Goal: Information Seeking & Learning: Learn about a topic

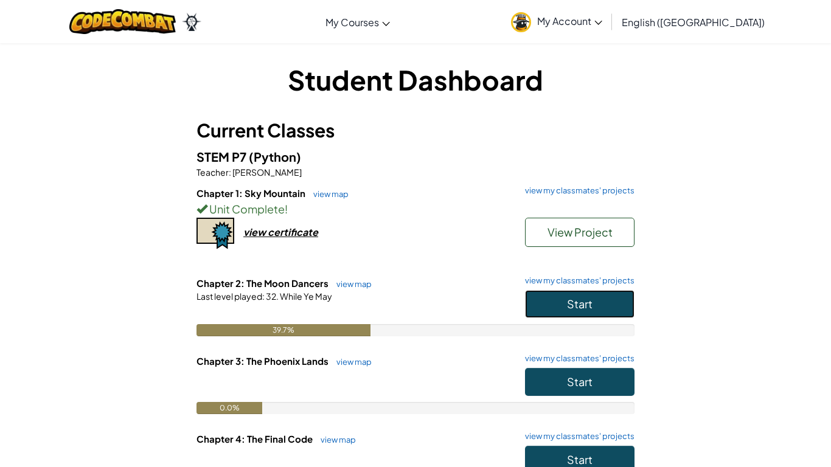
click at [535, 293] on button "Start" at bounding box center [579, 304] width 109 height 28
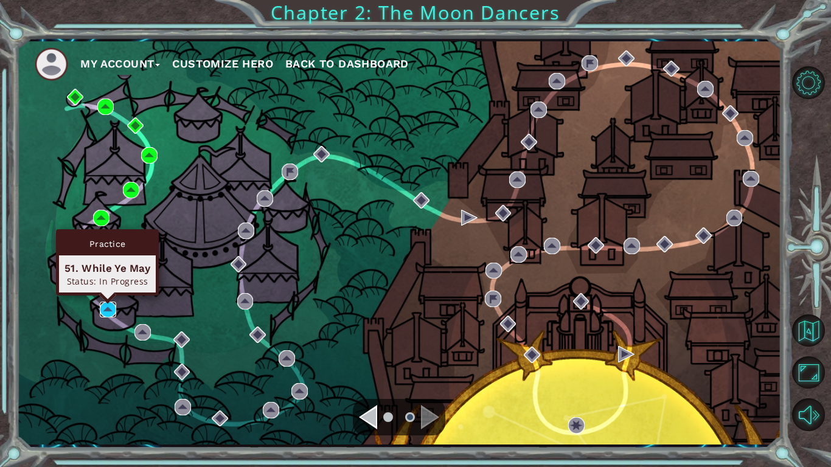
click at [107, 310] on img at bounding box center [108, 310] width 16 height 16
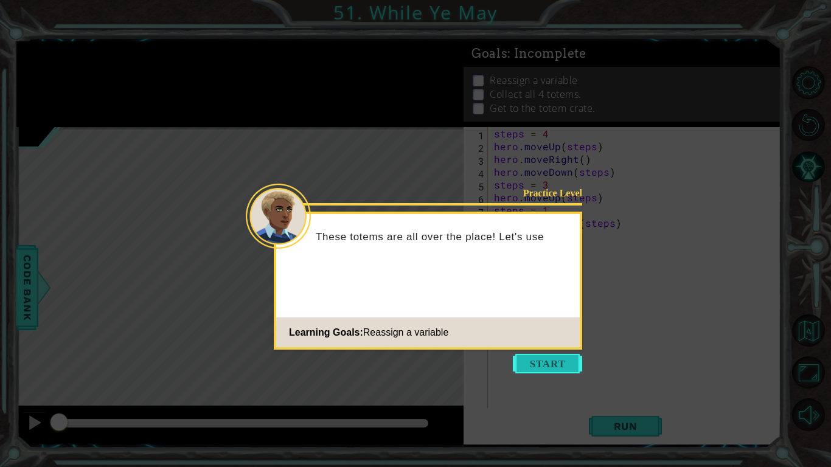
click at [519, 356] on button "Start" at bounding box center [547, 363] width 69 height 19
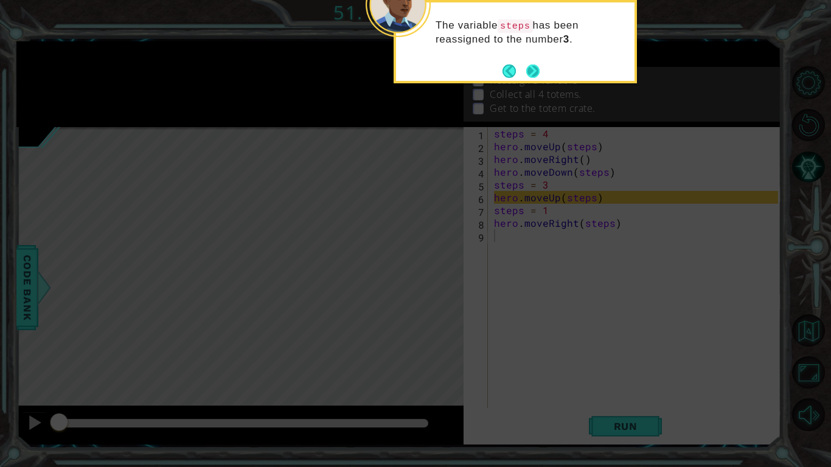
click at [532, 70] on button "Next" at bounding box center [533, 71] width 14 height 14
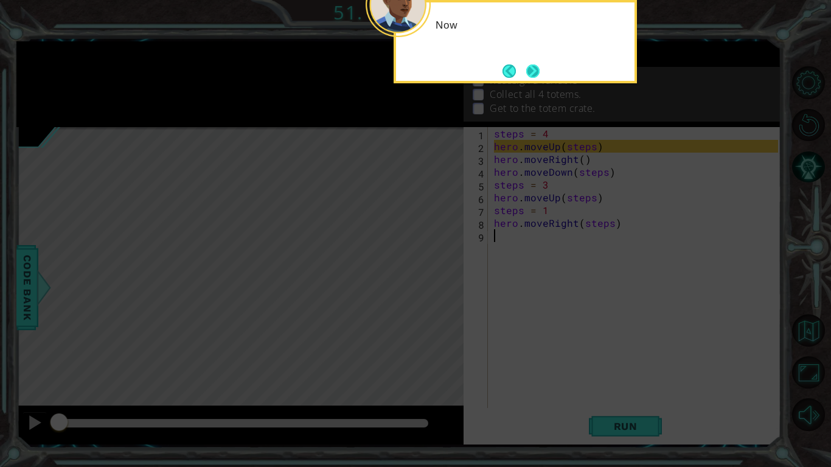
click at [532, 70] on button "Next" at bounding box center [533, 71] width 16 height 16
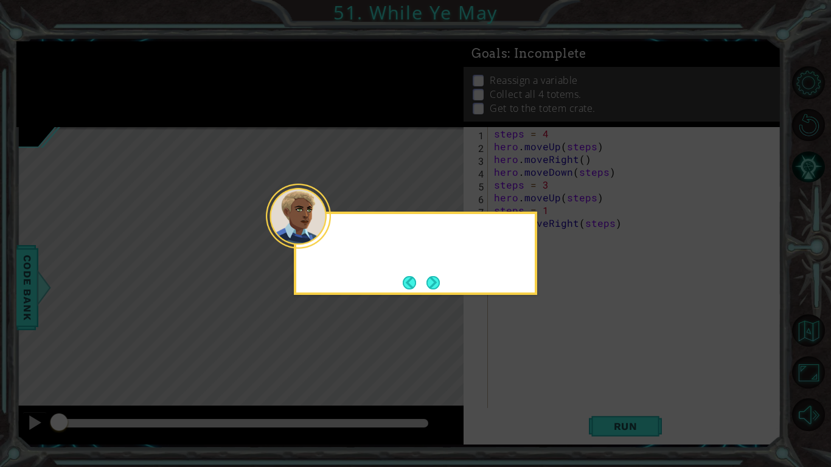
click at [532, 70] on icon at bounding box center [415, 233] width 831 height 467
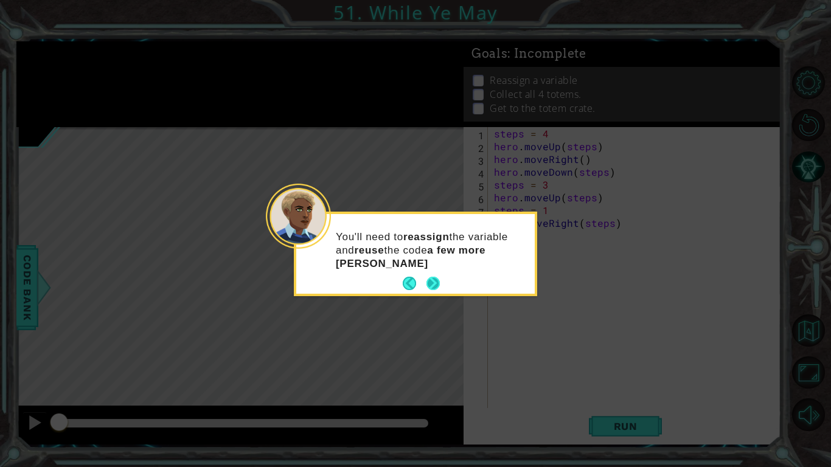
click at [425, 279] on button "Next" at bounding box center [433, 284] width 16 height 16
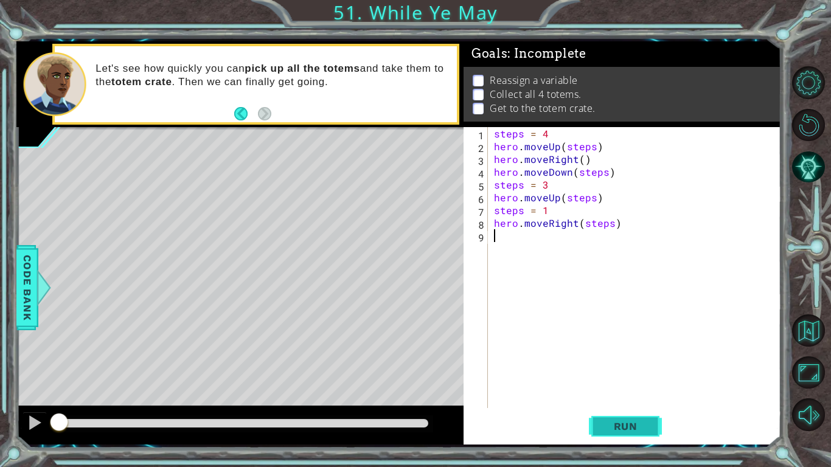
click at [648, 426] on span "Run" at bounding box center [626, 426] width 48 height 12
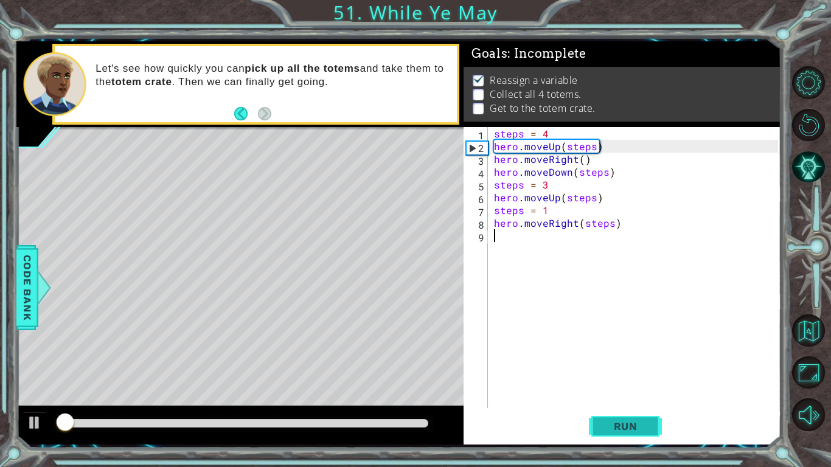
click at [648, 426] on span "Run" at bounding box center [626, 426] width 48 height 12
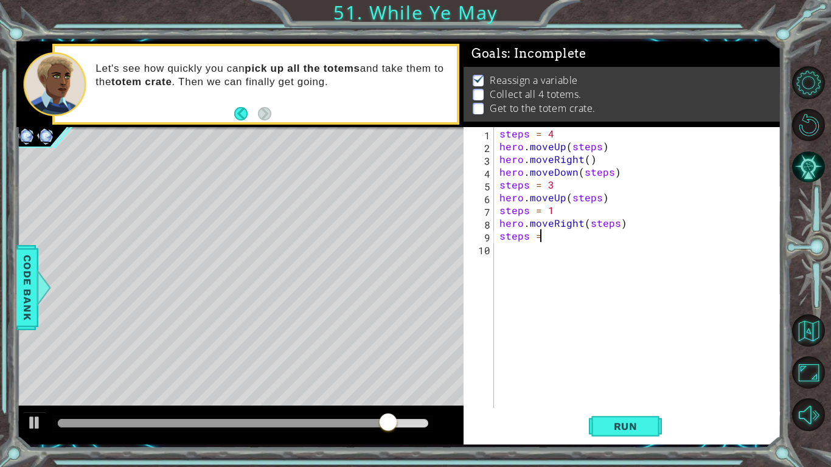
scroll to position [0, 2]
type textarea "steps = 3"
click at [521, 252] on div "steps = 4 hero . moveUp ( steps ) hero . moveRight ( ) hero . moveDown ( steps …" at bounding box center [640, 280] width 287 height 307
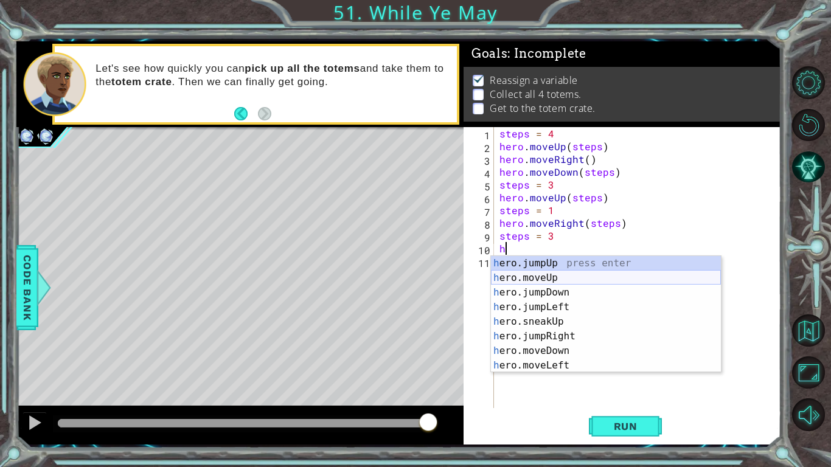
scroll to position [88, 0]
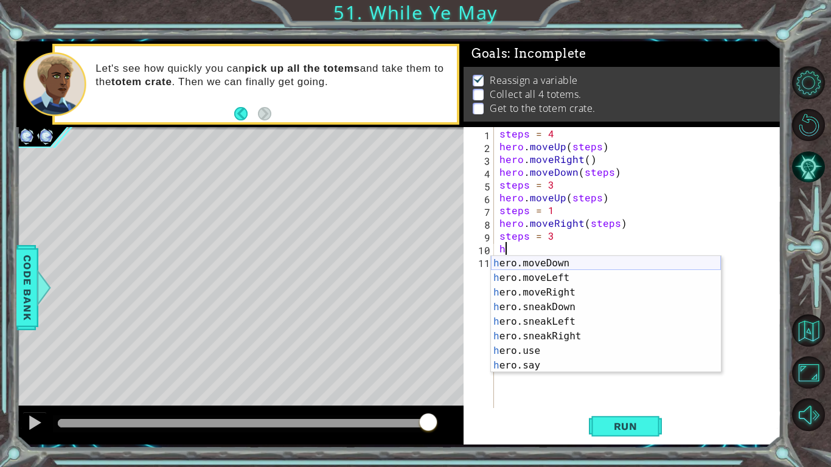
click at [519, 260] on div "h ero.moveDown press enter h ero.moveLeft press enter h ero.moveRight press ent…" at bounding box center [606, 329] width 230 height 146
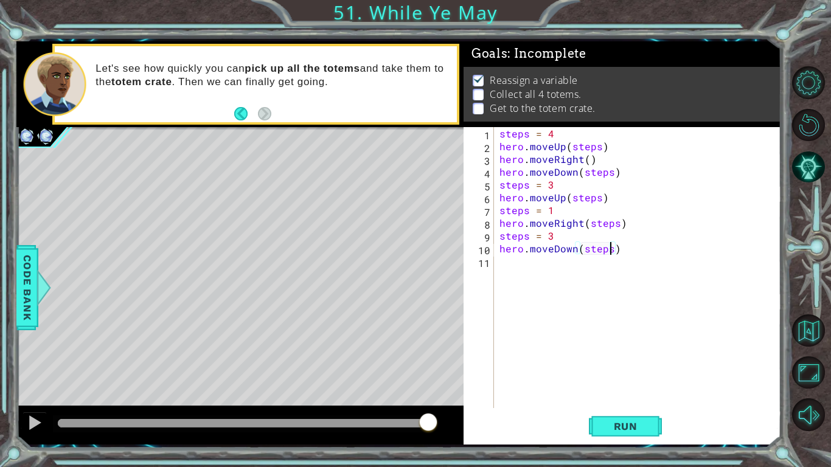
scroll to position [0, 7]
type textarea "hero.moveDown(steps)"
click at [648, 418] on button "Run" at bounding box center [625, 427] width 73 height 32
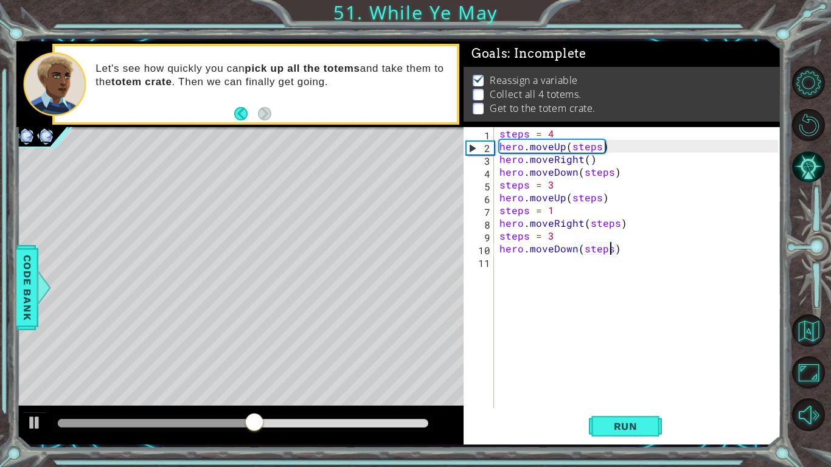
click at [506, 265] on div "steps = 4 hero . moveUp ( steps ) hero . moveRight ( ) hero . moveDown ( steps …" at bounding box center [640, 280] width 287 height 307
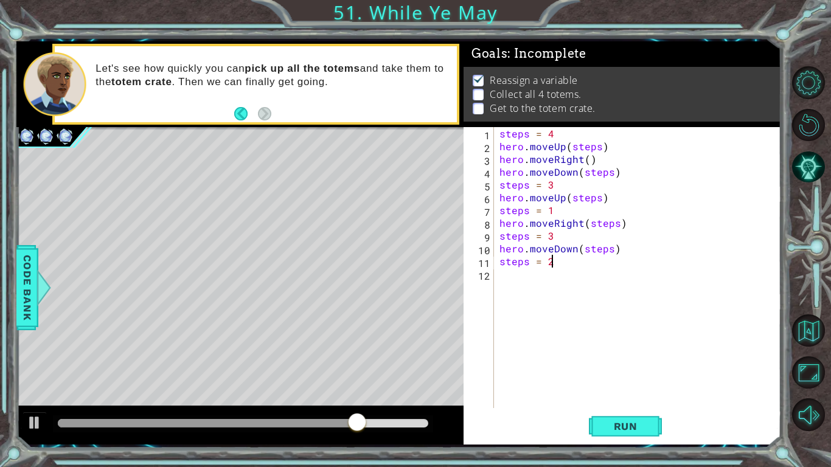
scroll to position [0, 2]
type textarea "steps = 2"
click at [502, 277] on div "steps = 4 hero . moveUp ( steps ) hero . moveRight ( ) hero . moveDown ( steps …" at bounding box center [640, 280] width 287 height 307
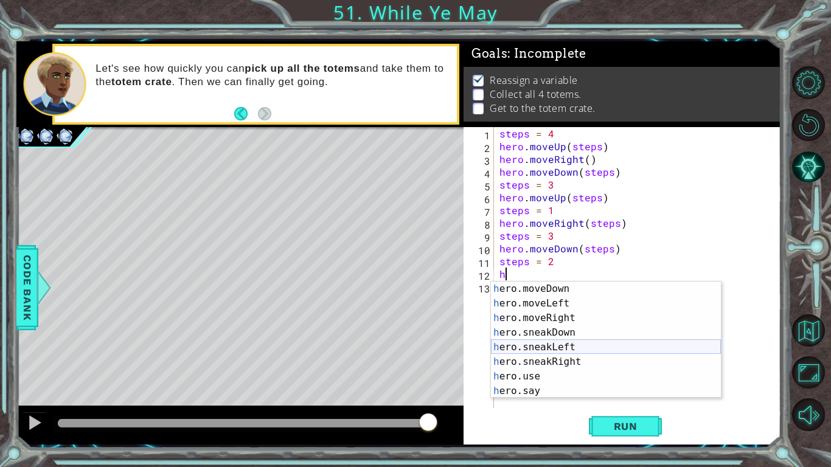
scroll to position [0, 0]
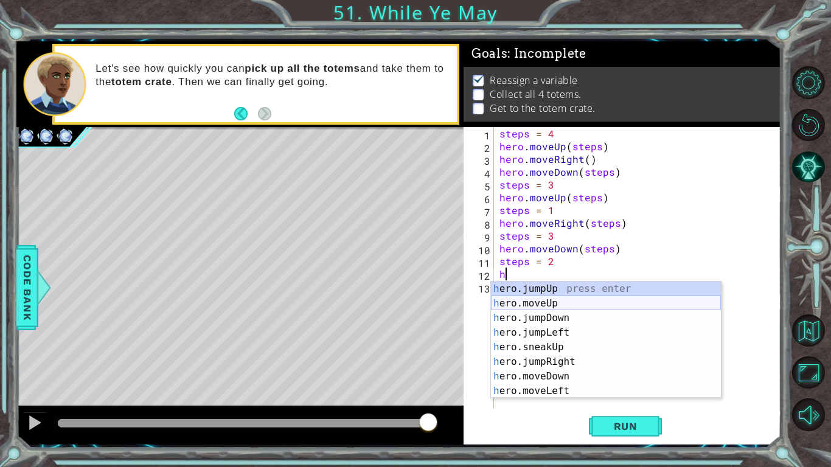
click at [549, 302] on div "h ero.jumpUp press enter h ero.moveUp press enter h ero.jumpDown press enter h …" at bounding box center [606, 355] width 230 height 146
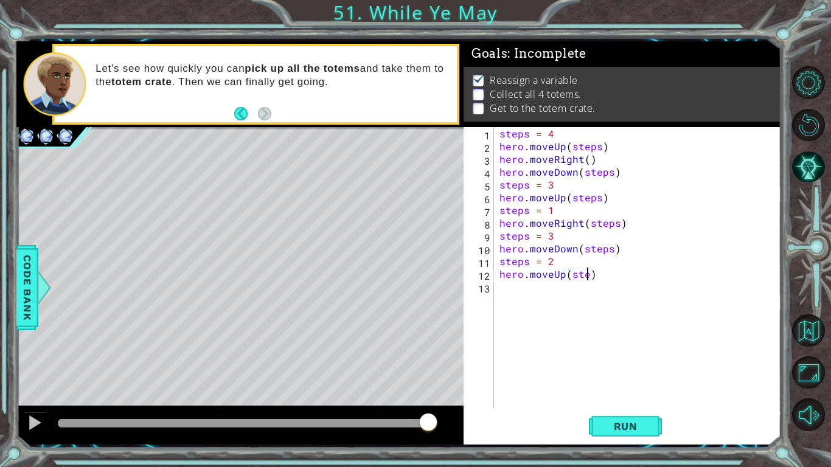
scroll to position [0, 5]
type textarea "hero.moveUp(steps)"
click at [611, 435] on button "Run" at bounding box center [625, 427] width 73 height 32
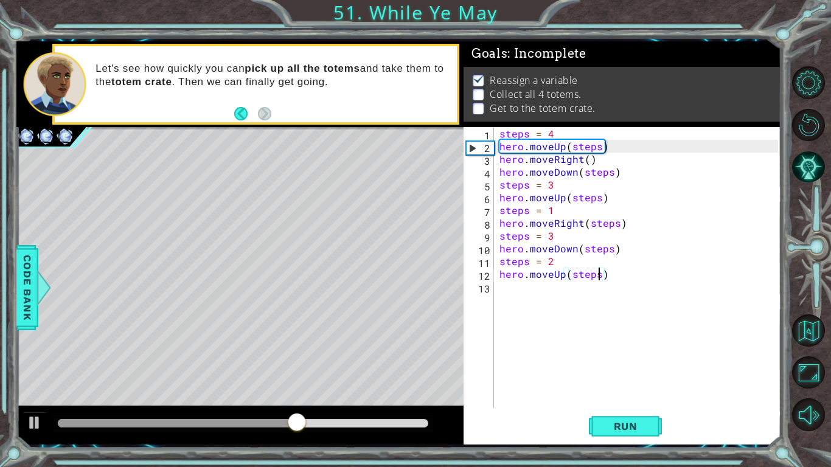
click at [572, 333] on div "steps = 4 hero . moveUp ( steps ) hero . moveRight ( ) hero . moveDown ( steps …" at bounding box center [640, 280] width 287 height 307
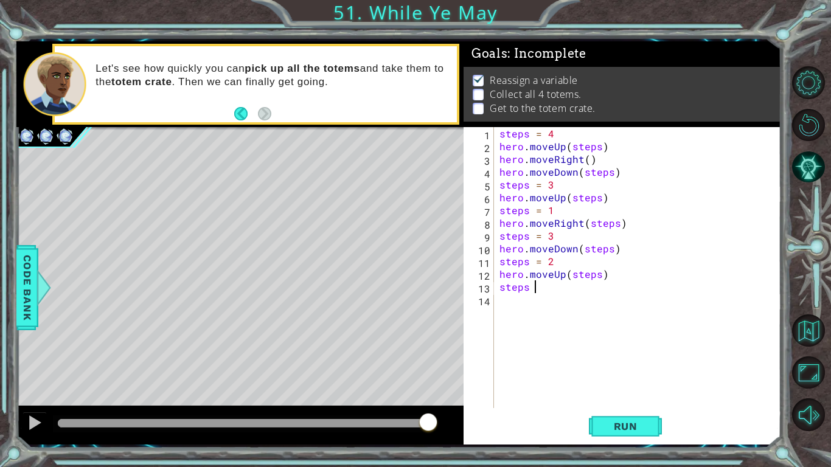
scroll to position [0, 2]
type textarea "steps = 1"
click at [526, 320] on div "steps = 4 hero . moveUp ( steps ) hero . moveRight ( ) hero . moveDown ( steps …" at bounding box center [640, 280] width 287 height 307
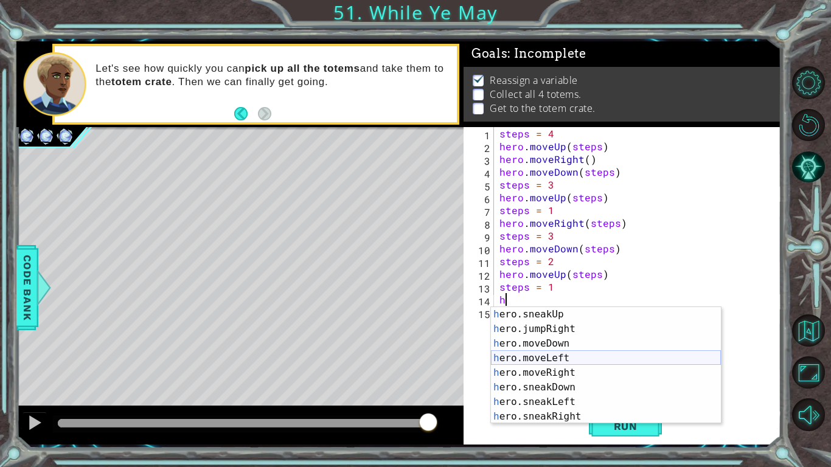
scroll to position [88, 0]
click at [531, 339] on div "h ero.moveDown press enter h ero.moveLeft press enter h ero.moveRight press ent…" at bounding box center [606, 380] width 230 height 146
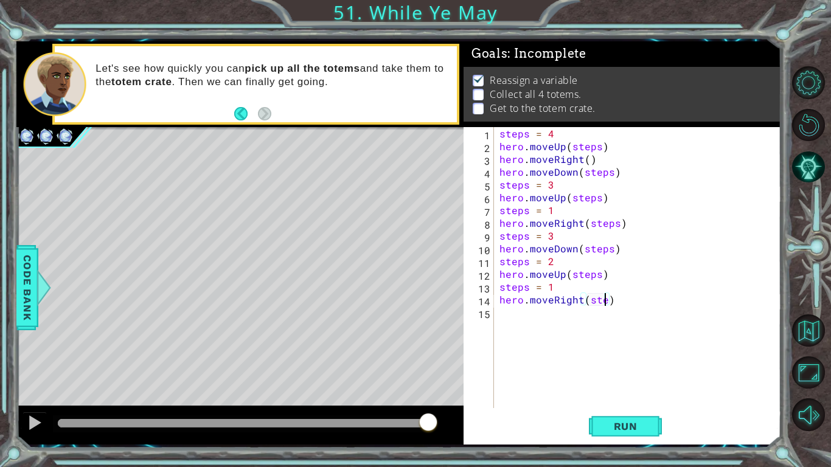
scroll to position [0, 7]
type textarea "hero.moveRight(steps)"
click at [623, 423] on span "Run" at bounding box center [626, 426] width 48 height 12
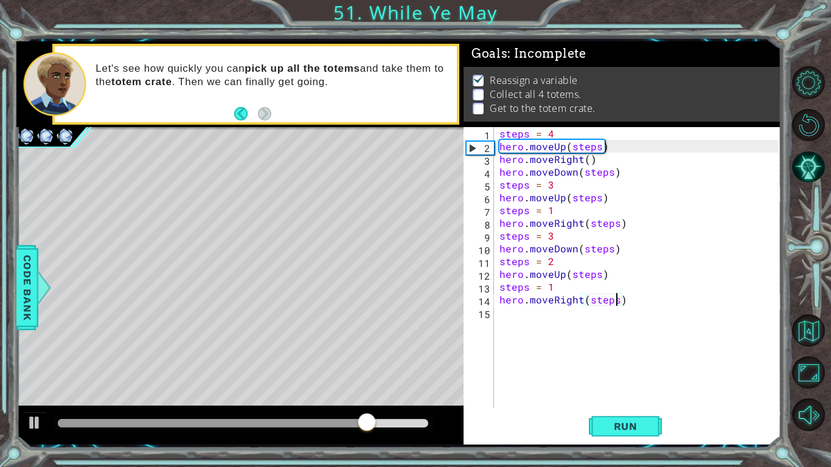
click at [512, 318] on div "steps = 4 hero . moveUp ( steps ) hero . moveRight ( ) hero . moveDown ( steps …" at bounding box center [640, 280] width 287 height 307
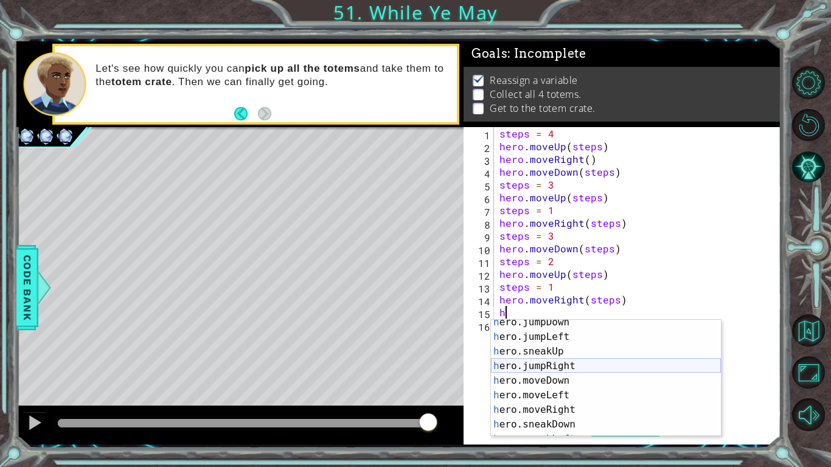
scroll to position [28, 0]
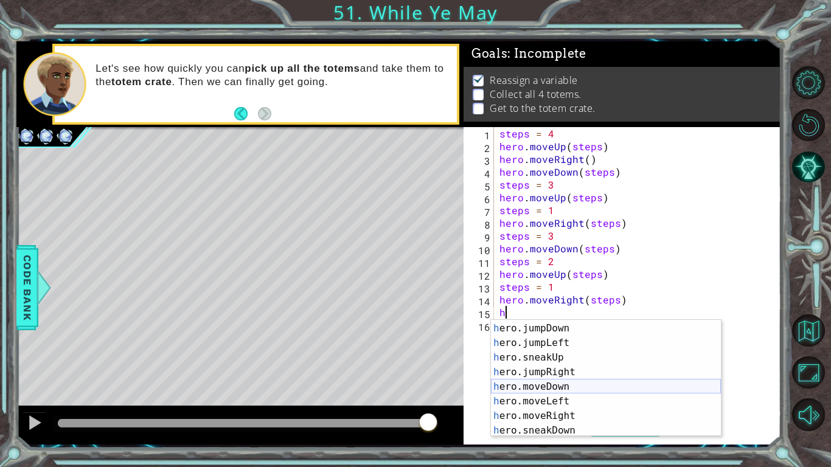
click at [529, 383] on div "h ero.moveUp press enter h ero.jumpDown press enter h ero.jumpLeft press enter …" at bounding box center [606, 380] width 230 height 146
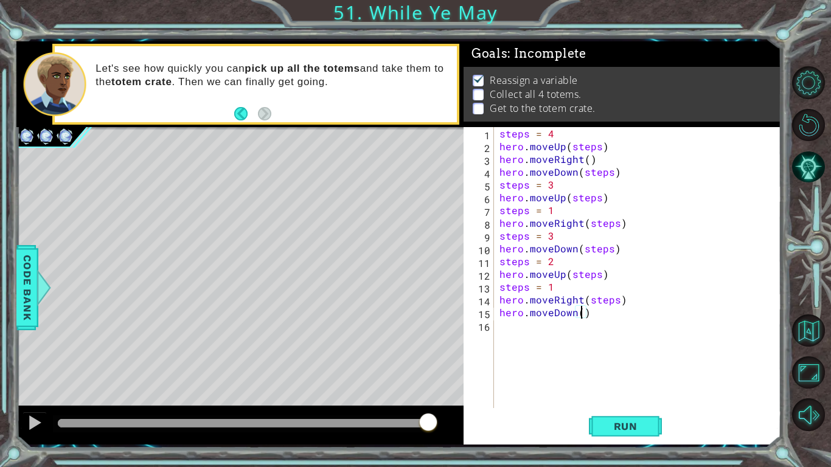
type textarea "hero.moveDown(2)"
click at [518, 333] on div "steps = 4 hero . moveUp ( steps ) hero . moveRight ( ) hero . moveDown ( steps …" at bounding box center [640, 280] width 287 height 307
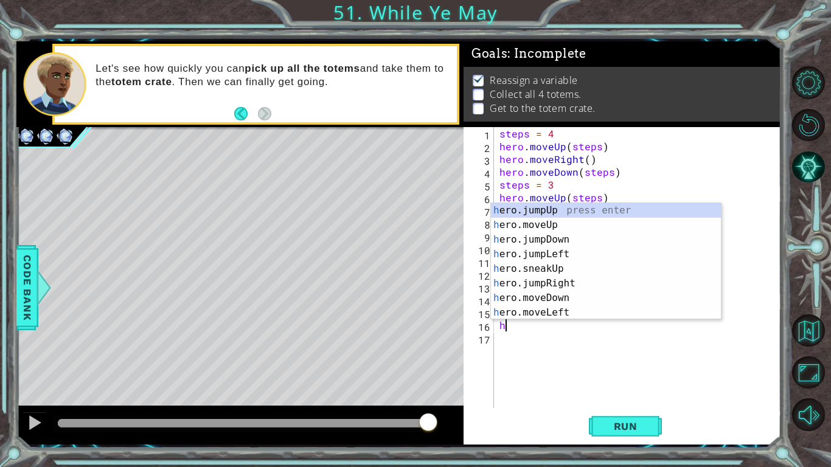
scroll to position [0, 0]
click at [524, 223] on div "h ero.jumpUp press enter h ero.moveUp press enter h ero.jumpDown press enter h …" at bounding box center [606, 276] width 230 height 146
type textarea "hero.moveUp(1)"
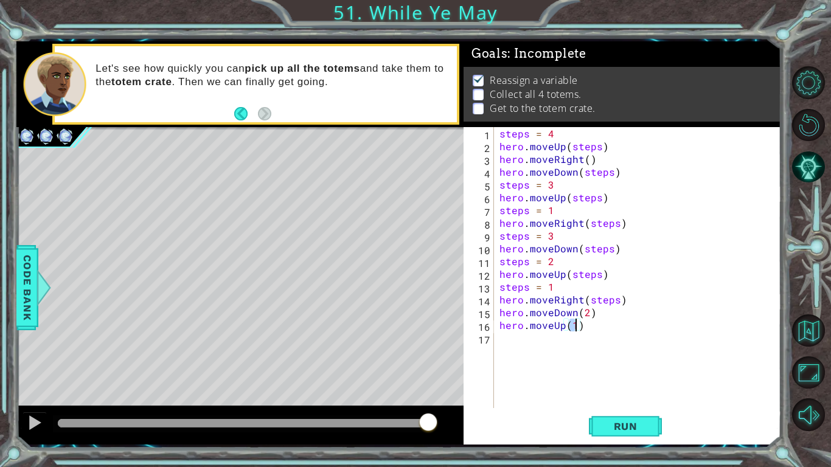
click at [509, 339] on div "steps = 4 hero . moveUp ( steps ) hero . moveRight ( ) hero . moveDown ( steps …" at bounding box center [640, 280] width 287 height 307
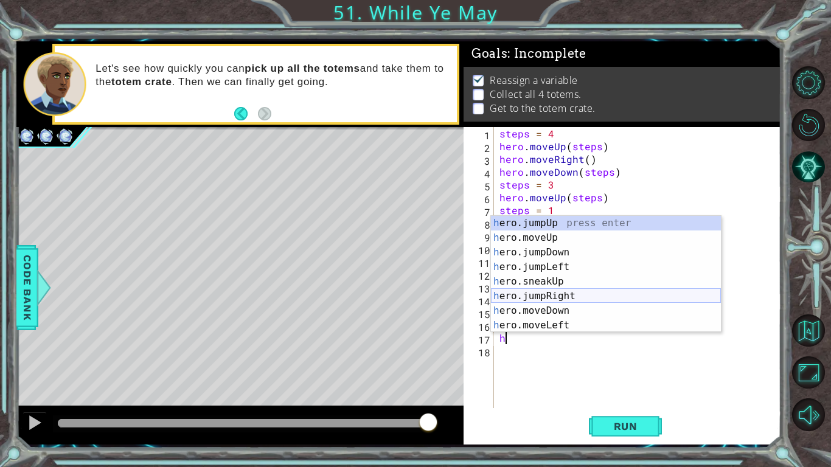
scroll to position [88, 0]
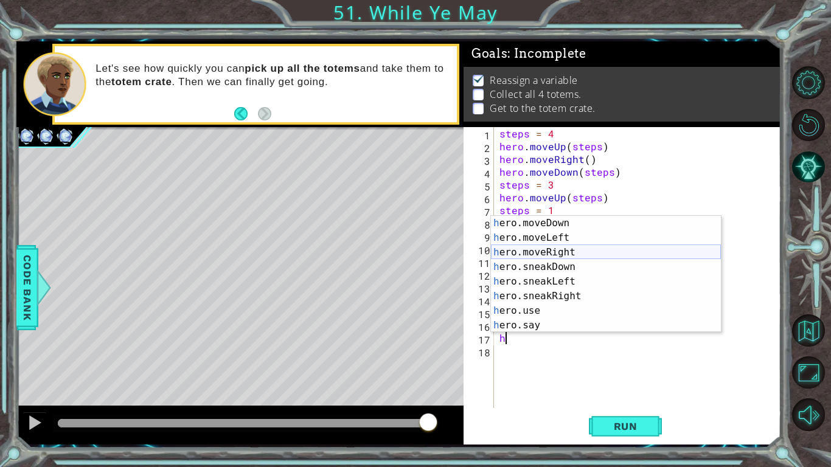
click at [523, 251] on div "h ero.moveDown press enter h ero.moveLeft press enter h ero.moveRight press ent…" at bounding box center [606, 289] width 230 height 146
type textarea "hero.moveRight(1)"
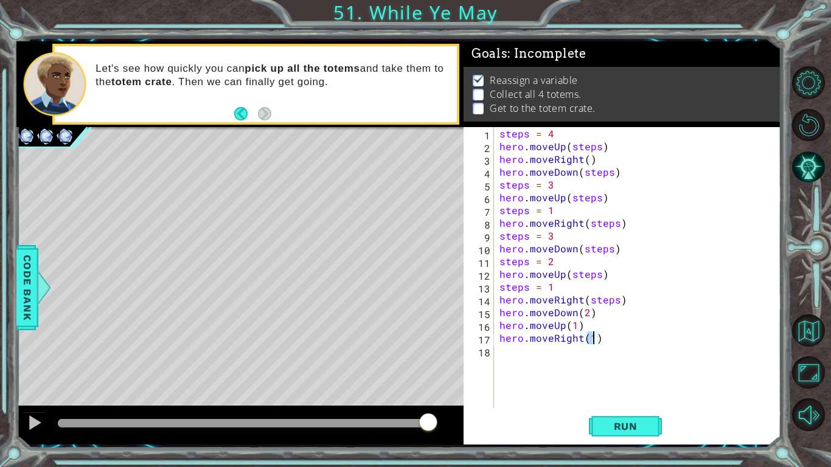
click at [527, 354] on div "steps = 4 hero . moveUp ( steps ) hero . moveRight ( ) hero . moveDown ( steps …" at bounding box center [640, 280] width 287 height 307
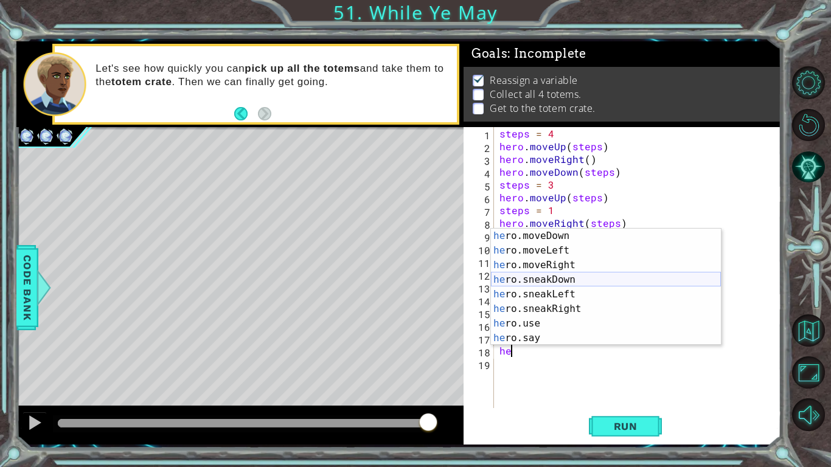
click at [512, 276] on div "he ro.moveDown press enter he ro.moveLeft press enter he ro.moveRight press ent…" at bounding box center [606, 302] width 230 height 146
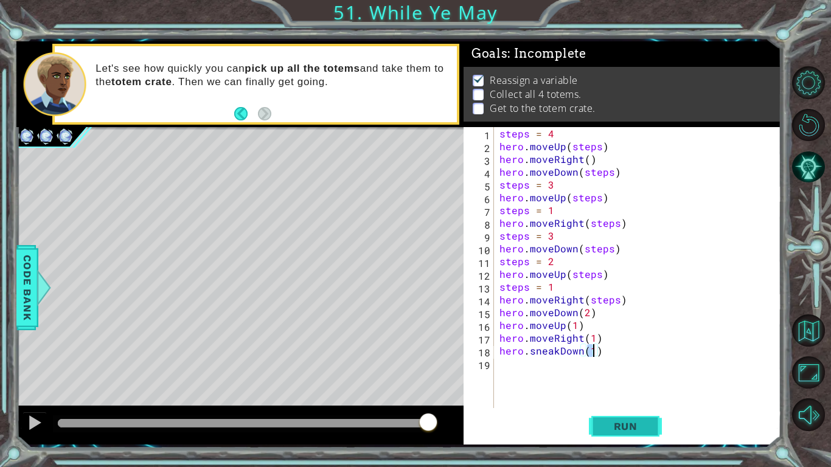
type textarea "hero.sneakDown(1)"
click at [650, 429] on button "Run" at bounding box center [625, 427] width 73 height 32
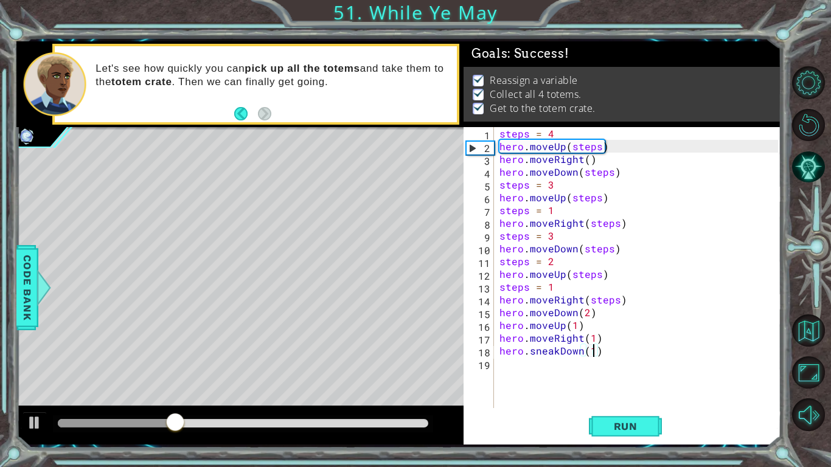
click at [346, 422] on div at bounding box center [243, 423] width 370 height 9
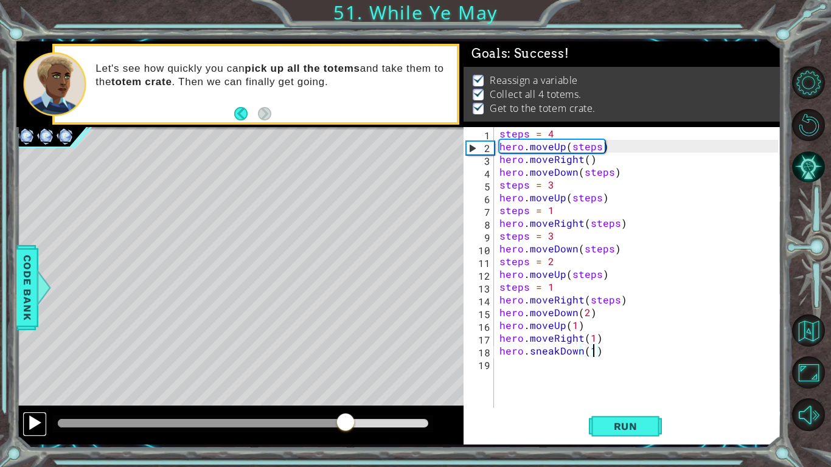
click at [33, 415] on div at bounding box center [35, 423] width 16 height 16
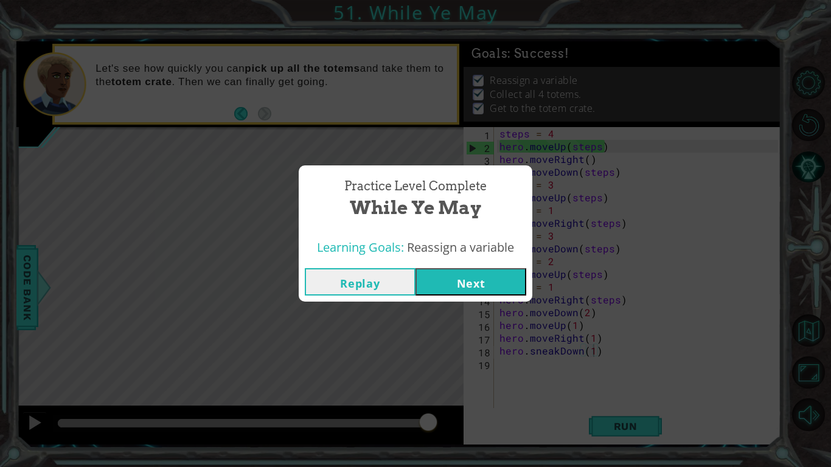
click at [459, 276] on button "Next" at bounding box center [470, 281] width 111 height 27
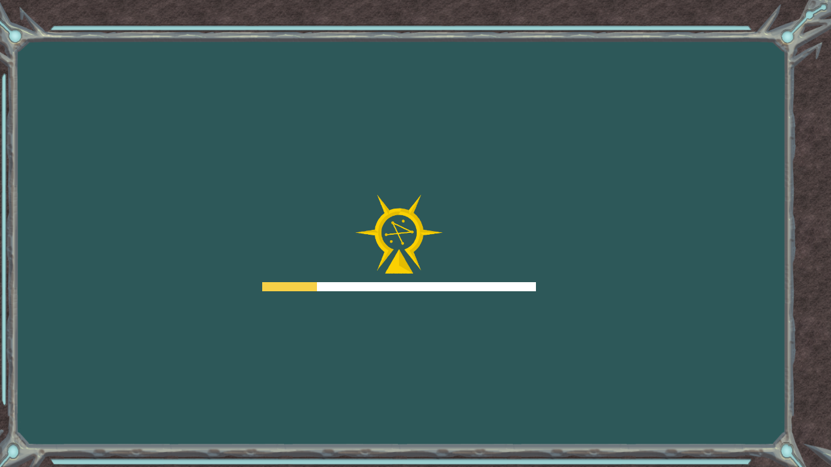
click at [459, 238] on div at bounding box center [399, 243] width 274 height 97
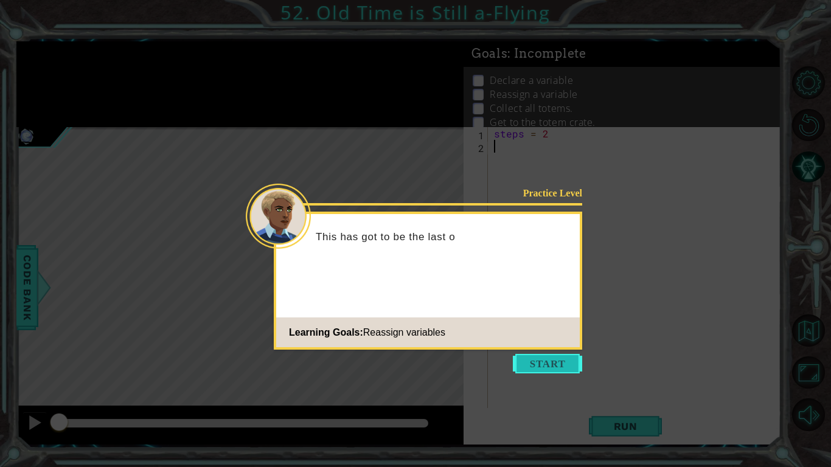
click at [549, 369] on button "Start" at bounding box center [547, 363] width 69 height 19
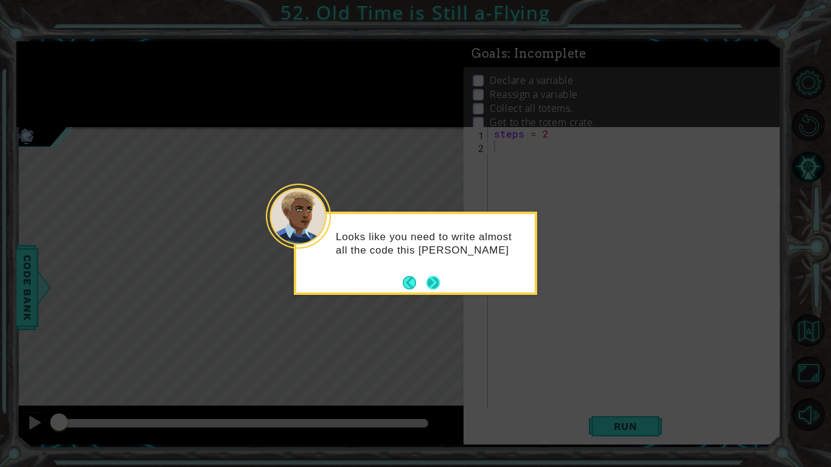
click at [435, 280] on button "Next" at bounding box center [433, 283] width 14 height 14
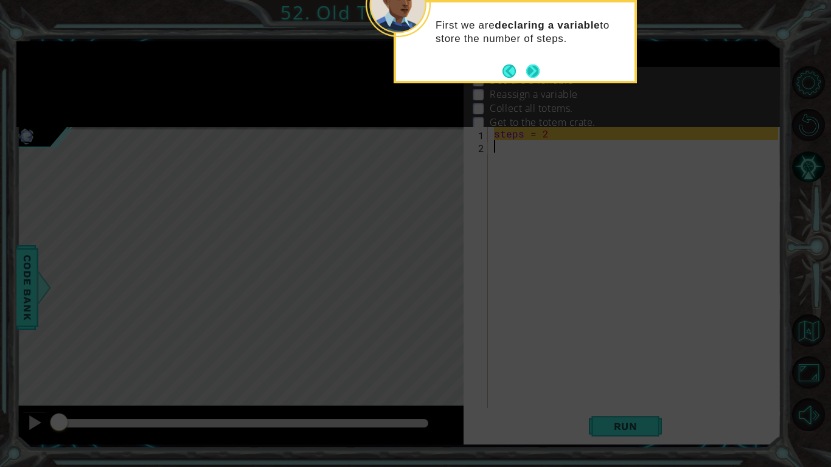
click at [532, 75] on button "Next" at bounding box center [533, 71] width 16 height 16
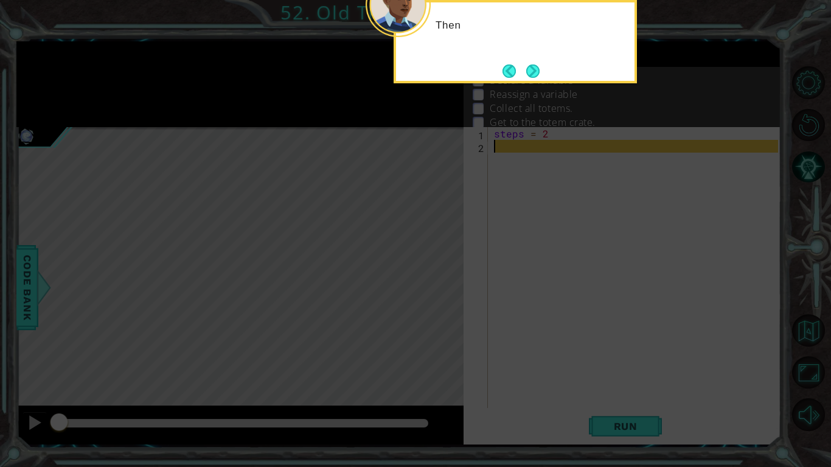
click at [532, 75] on button "Next" at bounding box center [533, 71] width 15 height 15
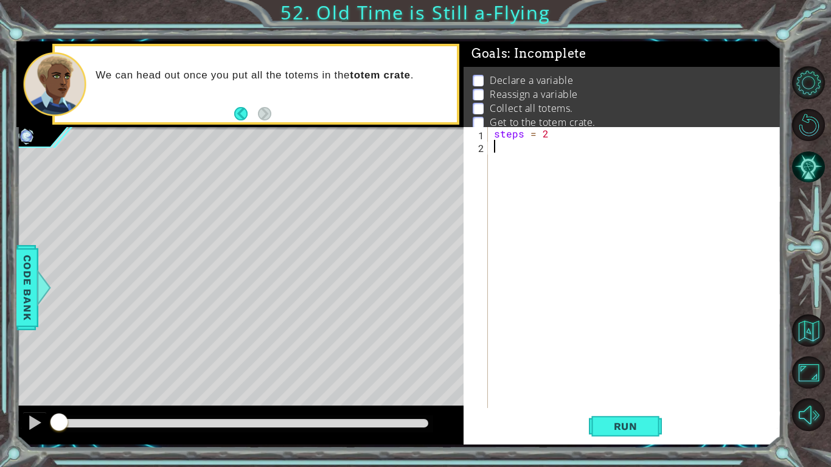
scroll to position [9, 0]
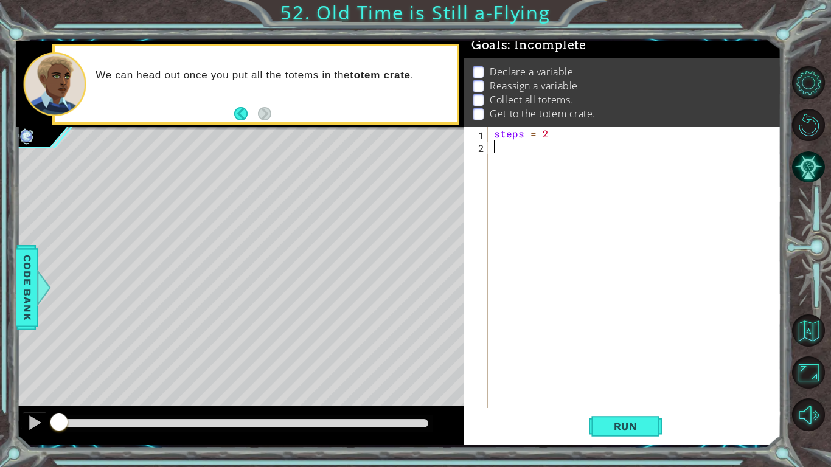
click at [555, 134] on div "steps = 2" at bounding box center [637, 280] width 293 height 307
type textarea "steps = 1"
click at [495, 151] on div "steps = 1" at bounding box center [637, 280] width 293 height 307
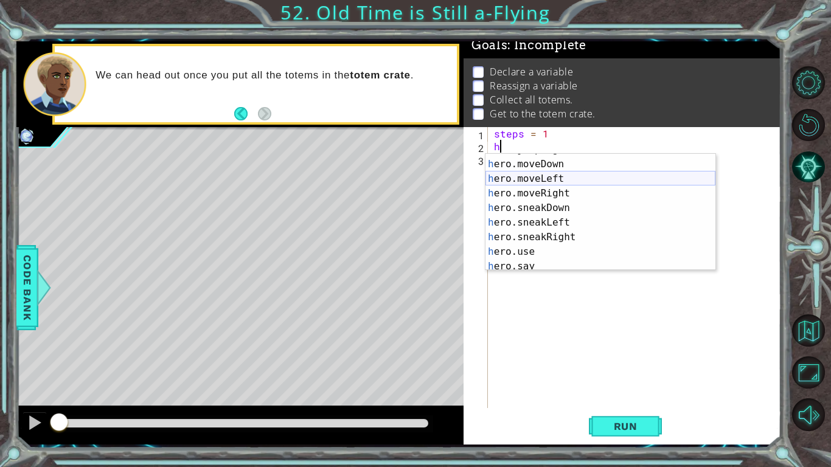
scroll to position [85, 0]
click at [239, 116] on button "Back" at bounding box center [246, 113] width 24 height 13
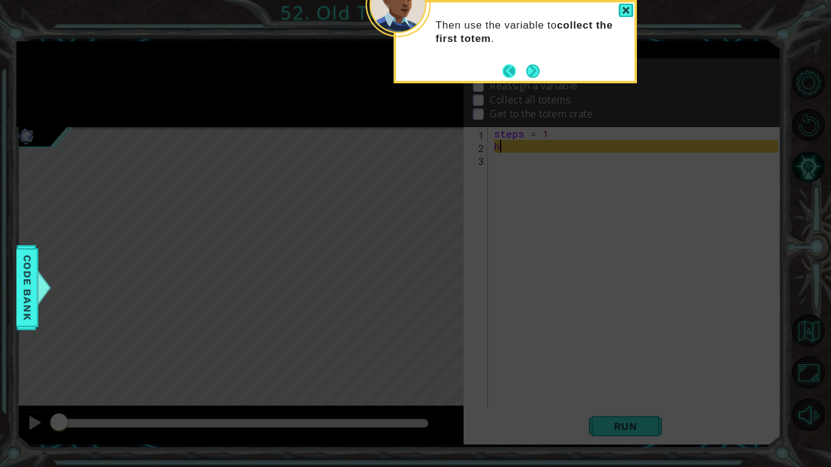
click at [512, 71] on button "Back" at bounding box center [514, 70] width 24 height 13
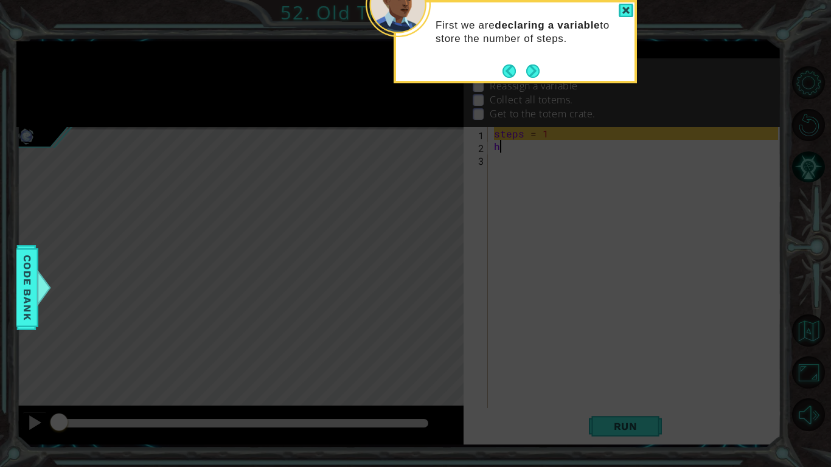
click at [512, 71] on button "Back" at bounding box center [514, 70] width 24 height 13
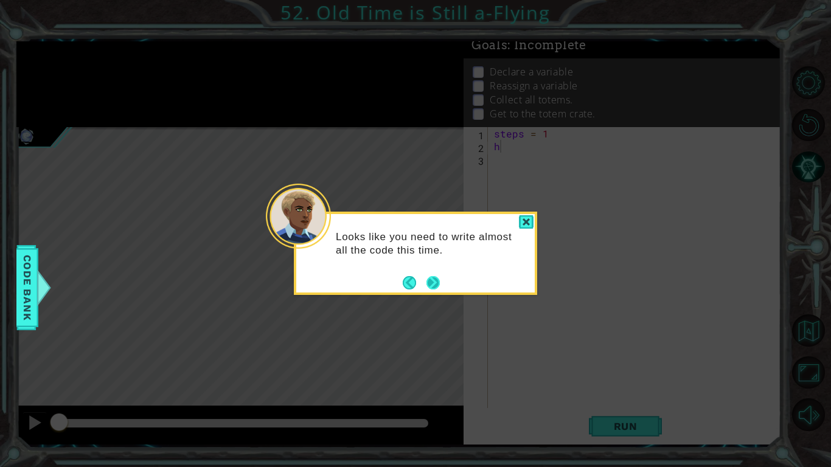
click at [437, 284] on button "Next" at bounding box center [433, 282] width 17 height 17
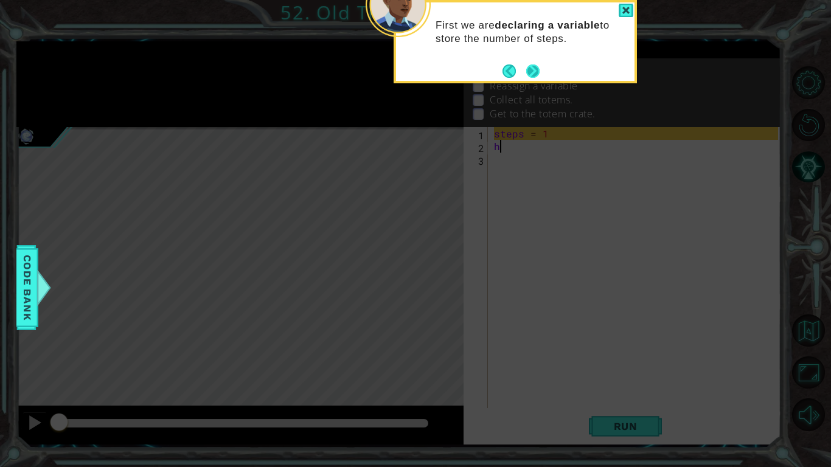
click at [535, 72] on button "Next" at bounding box center [533, 70] width 19 height 19
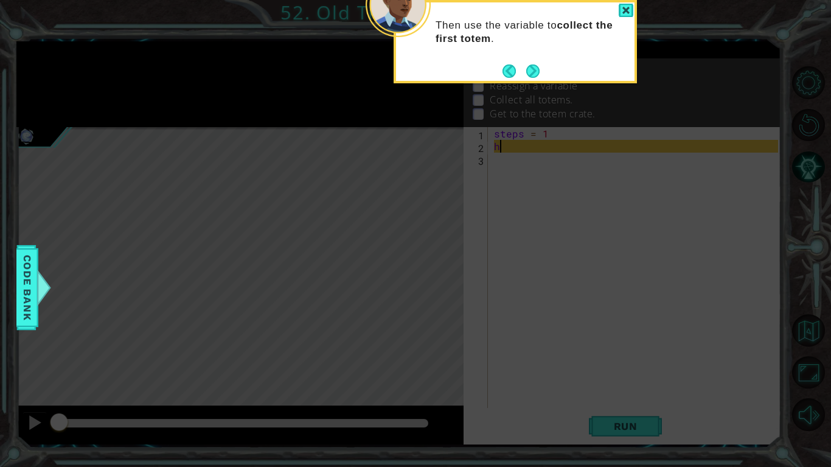
click at [535, 72] on button "Next" at bounding box center [533, 71] width 14 height 14
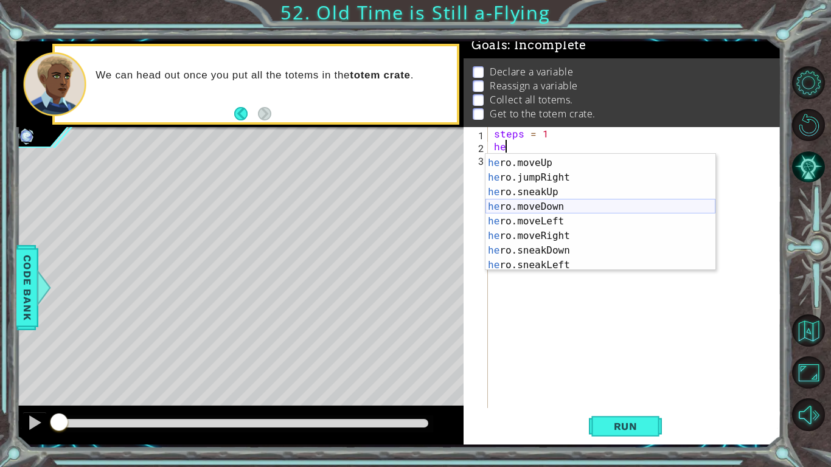
scroll to position [88, 0]
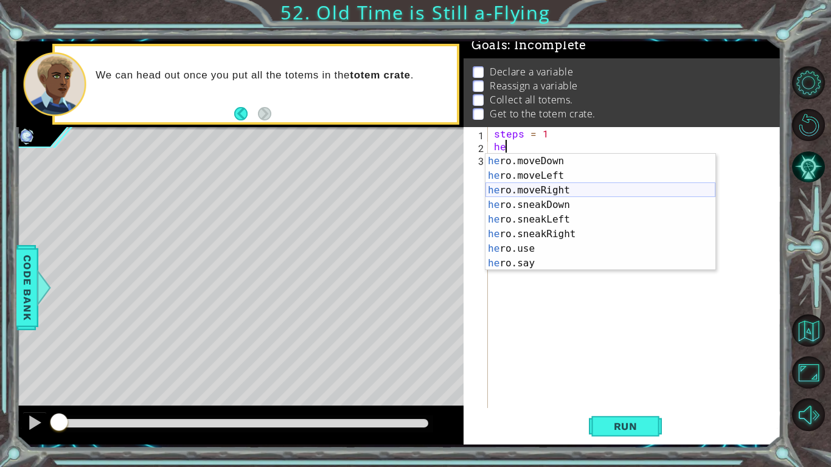
click at [535, 191] on div "he ro.moveDown press enter he ro.moveLeft press enter he ro.moveRight press ent…" at bounding box center [600, 227] width 230 height 146
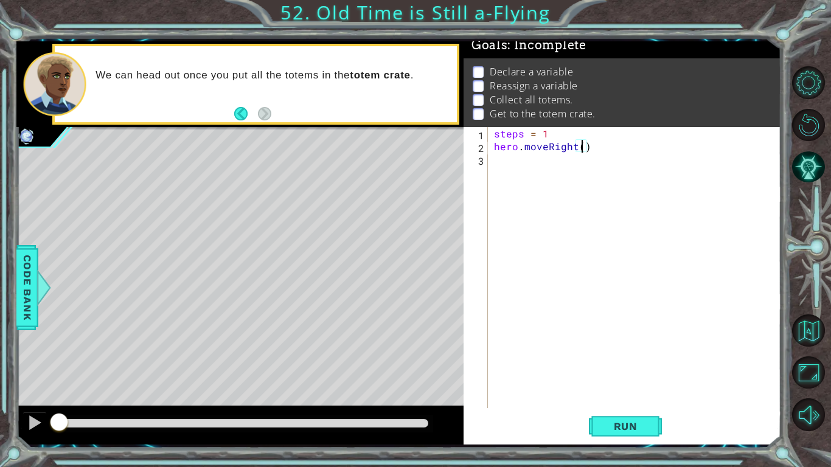
scroll to position [0, 5]
type textarea "hero.moveRight(2)"
click at [635, 425] on span "Run" at bounding box center [626, 426] width 48 height 12
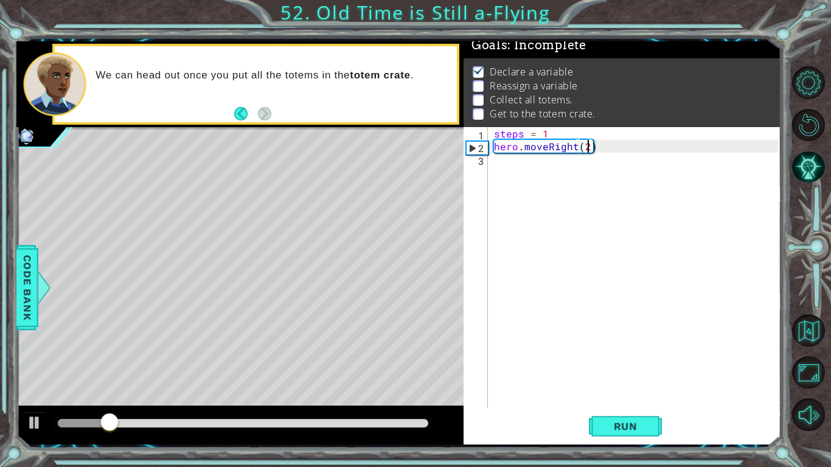
scroll to position [0, 0]
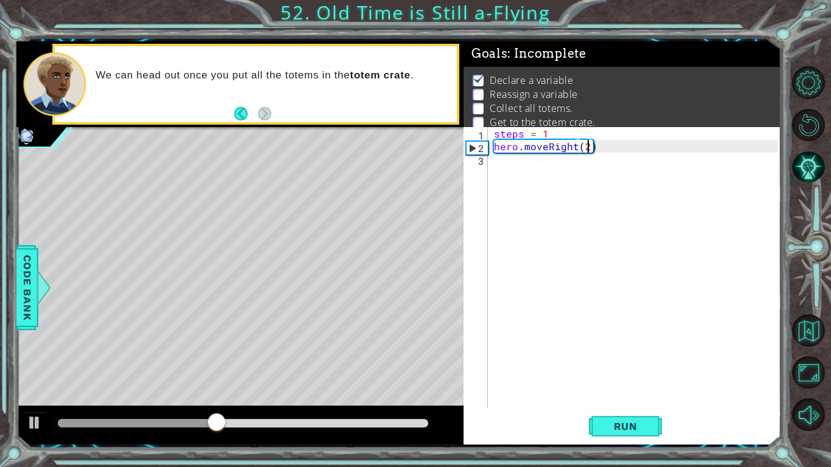
click at [501, 159] on div "steps = 1 hero . moveRight ( 2 )" at bounding box center [637, 280] width 293 height 307
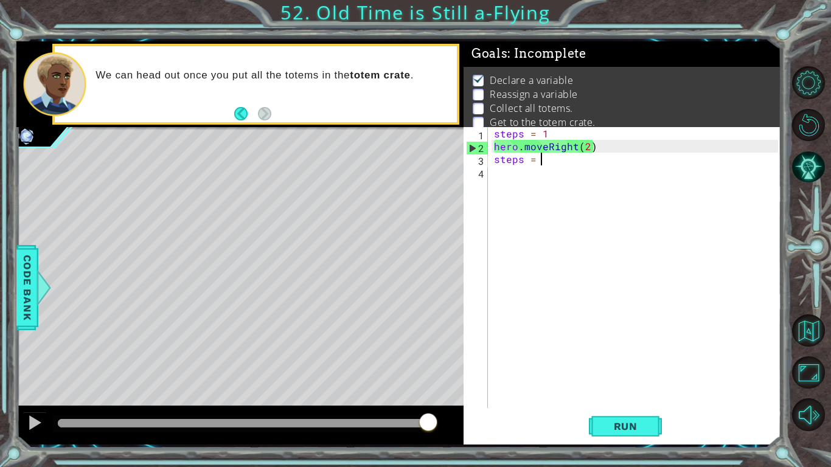
type textarea "steps = 2"
click at [509, 182] on div "steps = 1 hero . moveRight ( 2 ) steps = 2" at bounding box center [637, 280] width 293 height 307
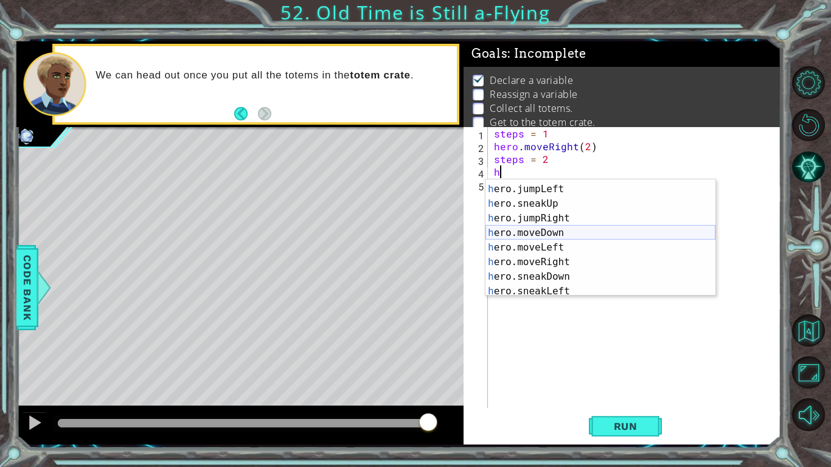
scroll to position [0, 0]
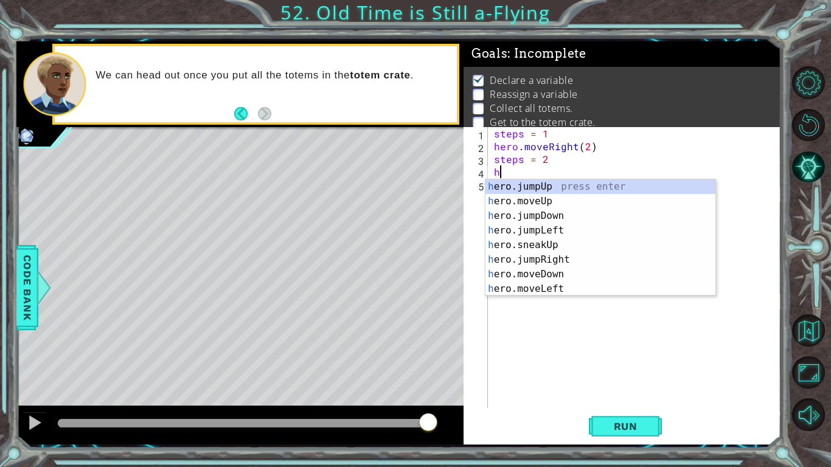
click at [550, 162] on div "steps = 1 hero . moveRight ( 2 ) steps = 2 h" at bounding box center [637, 280] width 293 height 307
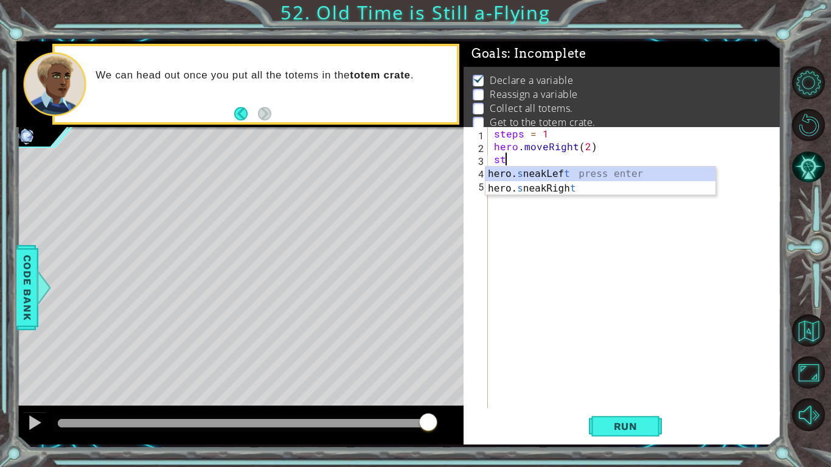
type textarea "s"
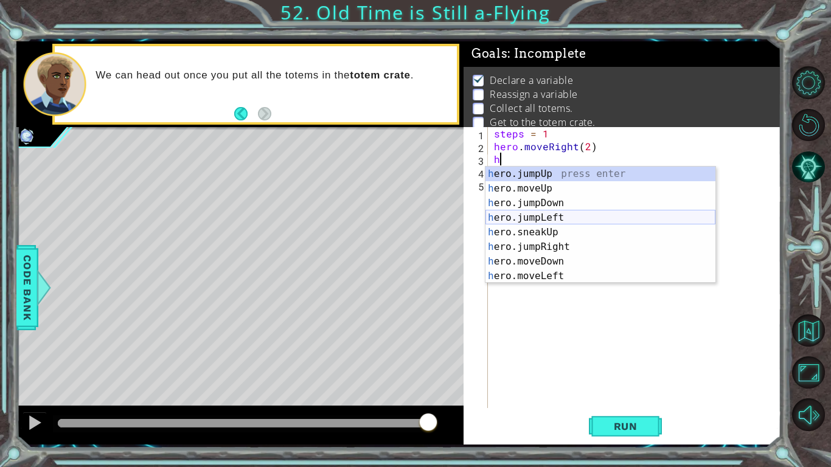
scroll to position [88, 0]
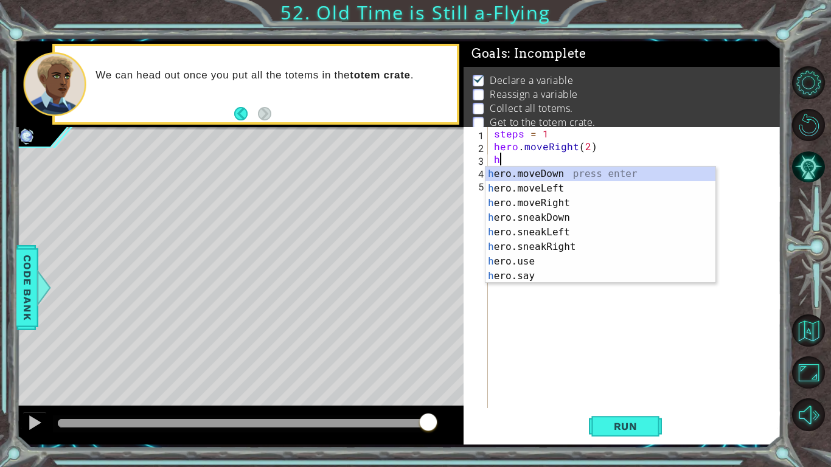
click at [515, 175] on div "h ero.moveDown press enter h ero.moveLeft press enter h ero.moveRight press ent…" at bounding box center [600, 240] width 230 height 146
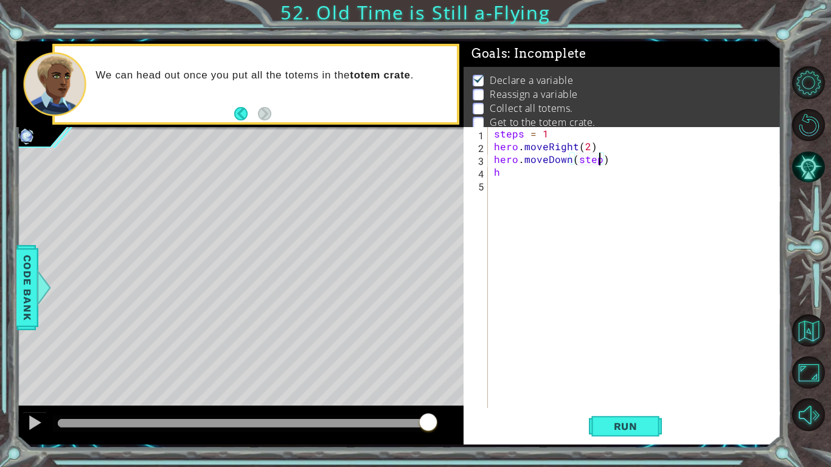
scroll to position [0, 7]
type textarea "hero.moveDown(steps)"
click at [664, 431] on div "Run" at bounding box center [625, 427] width 317 height 32
click at [660, 428] on button "Run" at bounding box center [625, 427] width 73 height 32
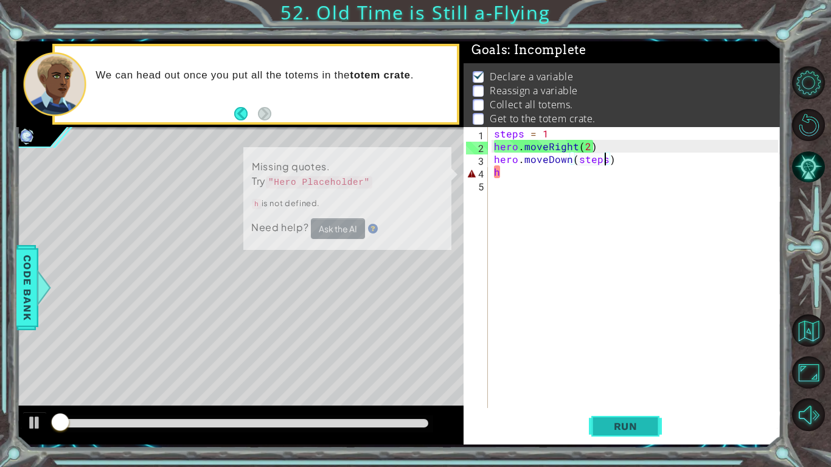
scroll to position [4, 0]
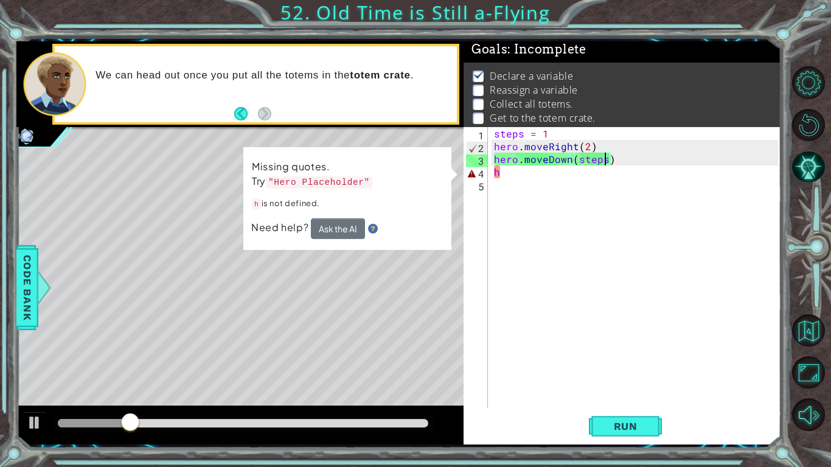
click at [507, 180] on div "steps = 1 hero . moveRight ( 2 ) hero . moveDown ( steps ) h" at bounding box center [637, 280] width 293 height 307
click at [507, 175] on div "steps = 1 hero . moveRight ( 2 ) hero . moveDown ( steps ) h" at bounding box center [637, 280] width 293 height 307
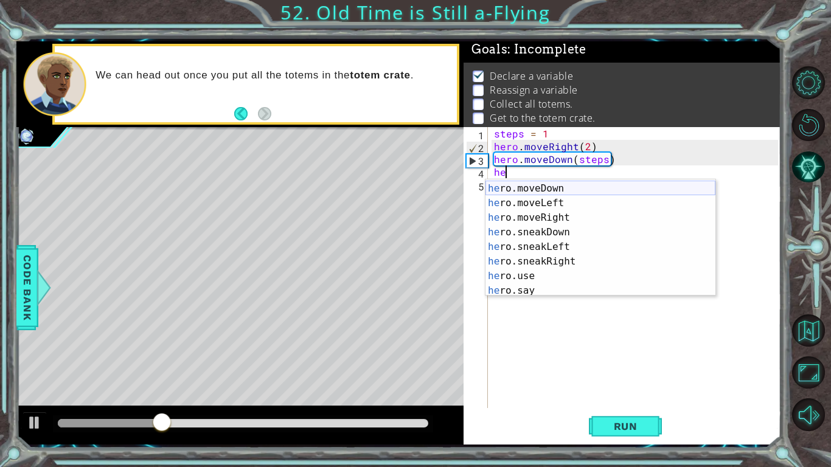
scroll to position [87, 0]
click at [504, 198] on div "he ro.sneakUp press enter he ro.moveDown press enter he ro.moveLeft press enter…" at bounding box center [600, 238] width 230 height 146
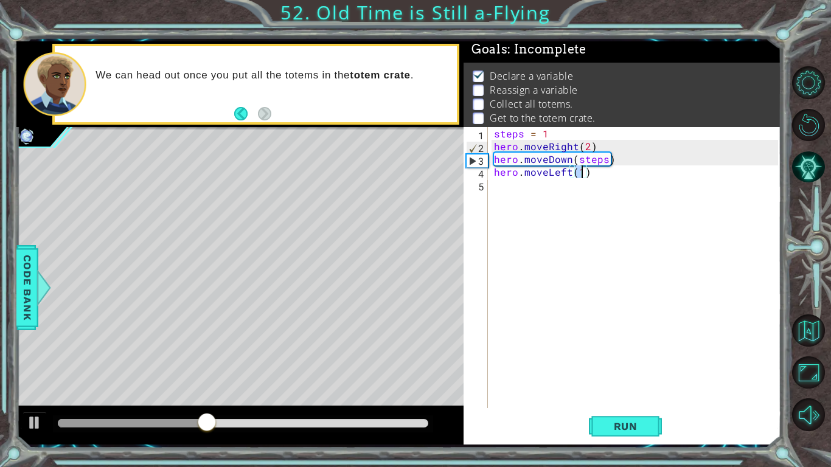
type textarea "hero.moveLeft()"
click at [583, 172] on div "steps = 1 hero . moveRight ( 2 ) hero . moveDown ( steps ) hero . moveLeft ( )" at bounding box center [637, 280] width 293 height 307
type textarea "hero.moveLeft()"
click at [493, 179] on div "steps = 1 hero . moveRight ( 2 ) hero . moveDown ( steps ) hero . moveLeft ( )" at bounding box center [637, 280] width 293 height 307
click at [493, 178] on div "steps = 1 hero . moveRight ( 2 ) hero . moveDown ( steps ) hero . moveLeft ( )" at bounding box center [637, 280] width 293 height 307
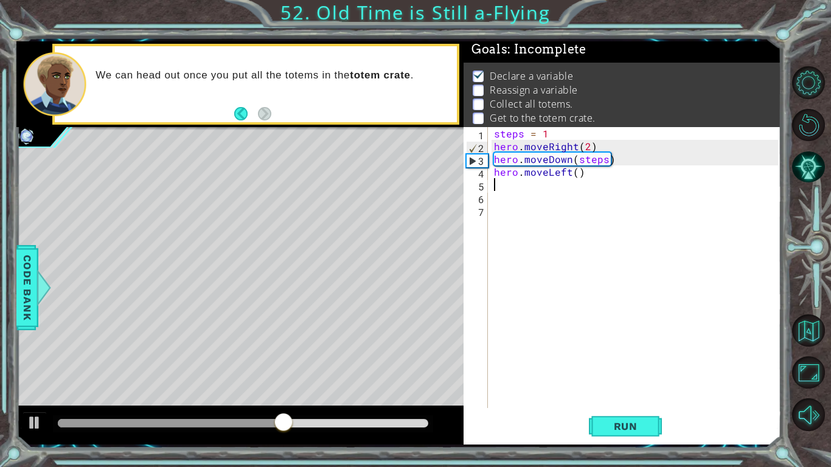
type textarea "hero.moveLeft()"
click at [501, 174] on div "steps = 1 hero . moveRight ( 2 ) hero . moveDown ( steps ) hero . moveLeft ( )" at bounding box center [637, 280] width 293 height 307
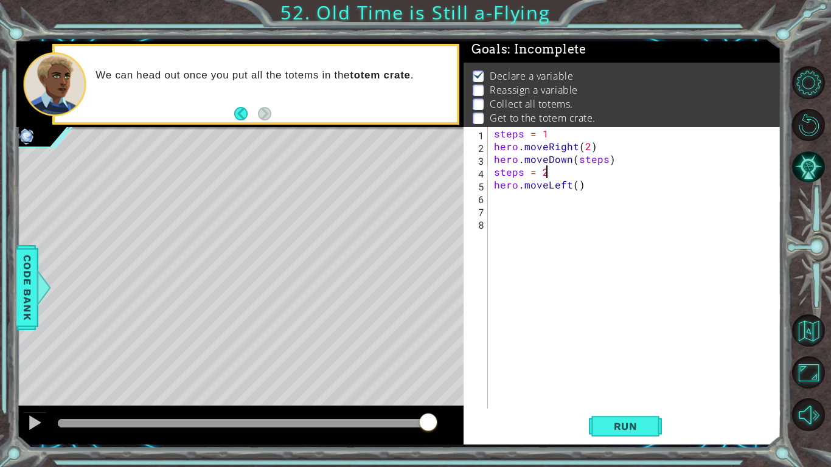
scroll to position [0, 2]
click at [579, 188] on div "steps = 1 hero . moveRight ( 2 ) hero . moveDown ( steps ) steps = 2 hero . mov…" at bounding box center [637, 280] width 293 height 307
click at [577, 188] on div "steps = 1 hero . moveRight ( 2 ) hero . moveDown ( steps ) steps = 2 hero . mov…" at bounding box center [637, 280] width 293 height 307
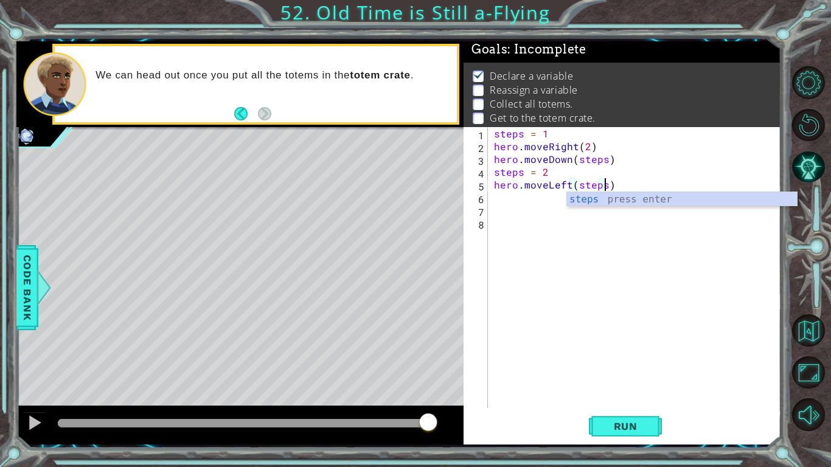
scroll to position [0, 7]
type textarea "hero.moveLeft(steps)"
click at [640, 430] on span "Run" at bounding box center [626, 426] width 48 height 12
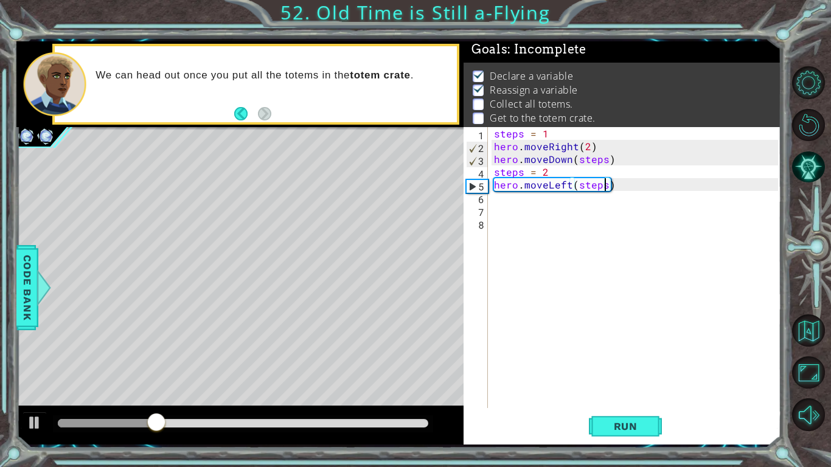
click at [508, 197] on div "steps = 1 hero . moveRight ( 2 ) hero . moveDown ( steps ) steps = 2 hero . mov…" at bounding box center [637, 280] width 293 height 307
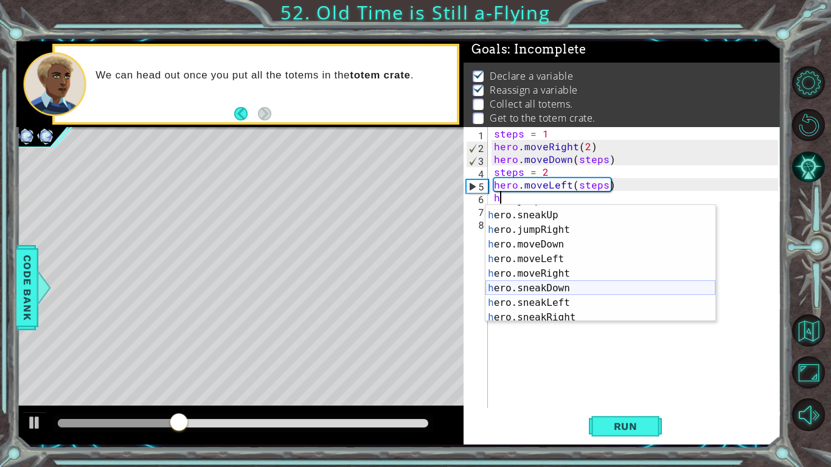
scroll to position [88, 0]
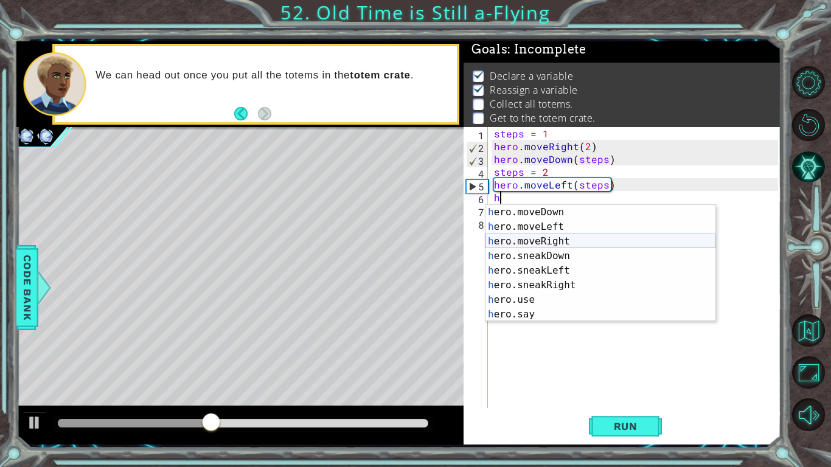
click at [546, 242] on div "h ero.moveDown press enter h ero.moveLeft press enter h ero.moveRight press ent…" at bounding box center [600, 278] width 230 height 146
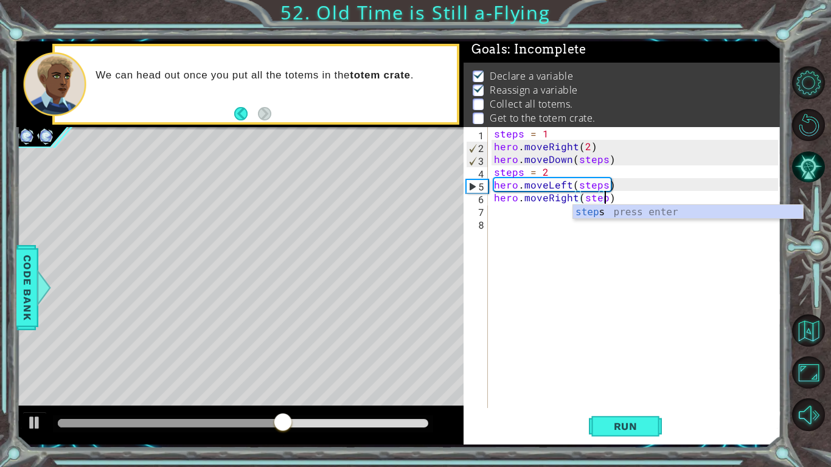
scroll to position [0, 7]
type textarea "hero.moveRight(steps)"
click at [626, 433] on button "Run" at bounding box center [625, 427] width 73 height 32
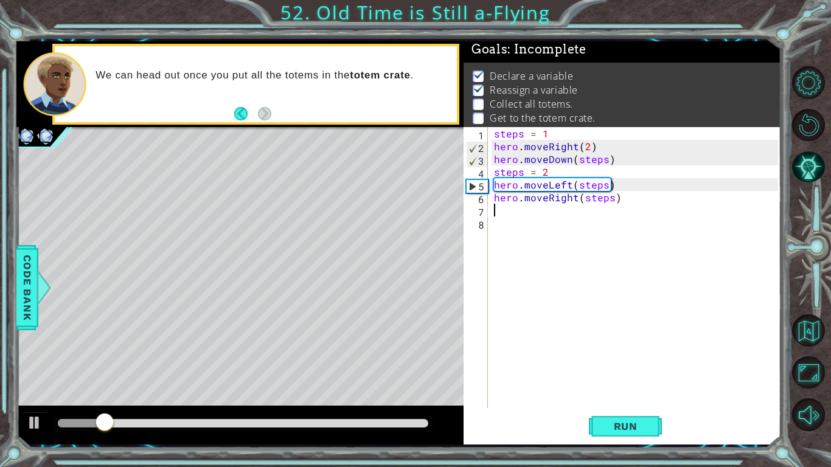
click at [514, 210] on div "steps = 1 hero . moveRight ( 2 ) hero . moveDown ( steps ) steps = 2 hero . mov…" at bounding box center [637, 280] width 293 height 307
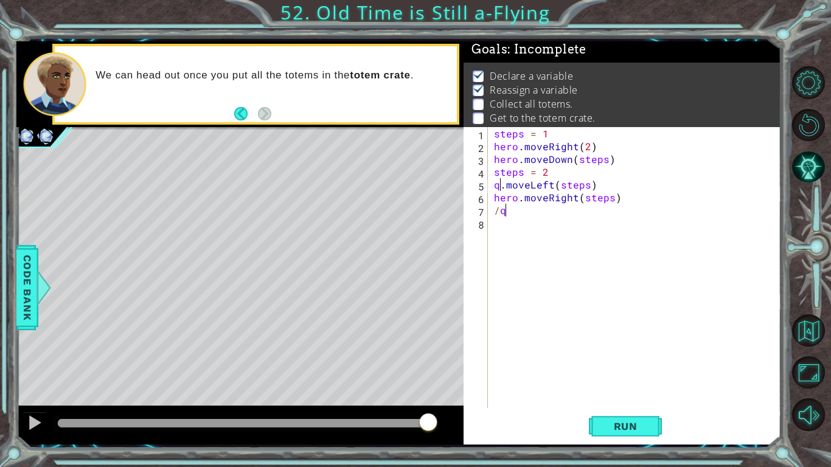
type textarea "q.moveLeft(steps)"
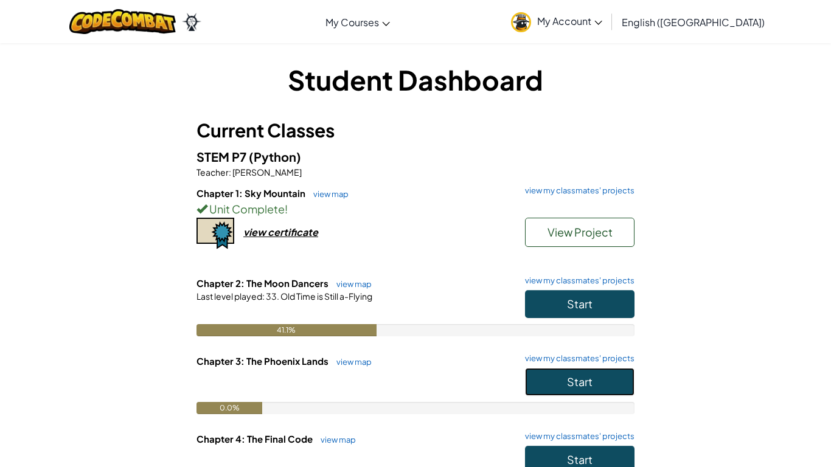
click at [585, 379] on span "Start" at bounding box center [580, 382] width 26 height 14
click at [582, 297] on span "Start" at bounding box center [580, 304] width 26 height 14
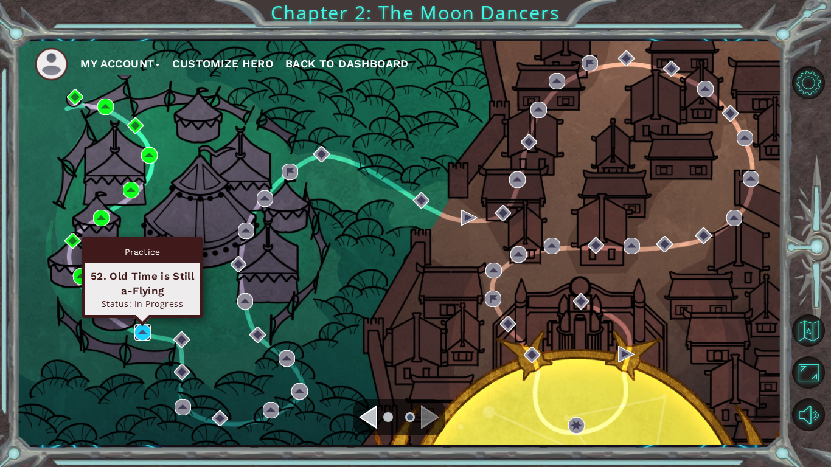
click at [136, 337] on img at bounding box center [142, 332] width 16 height 16
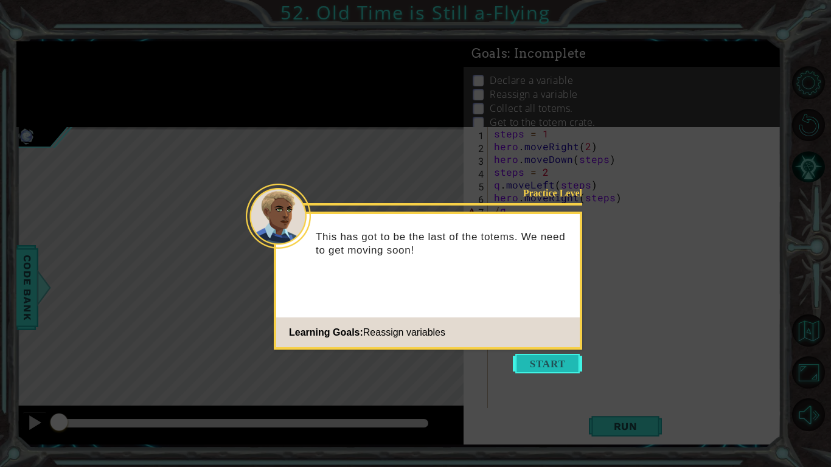
click at [547, 370] on button "Start" at bounding box center [547, 363] width 69 height 19
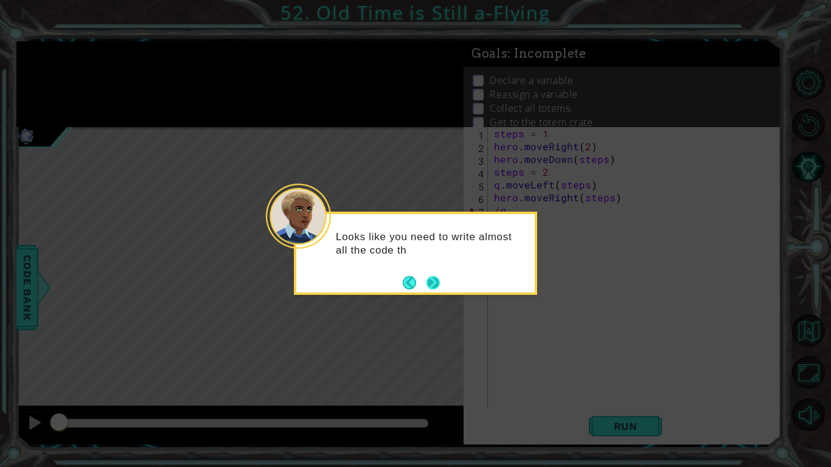
click at [429, 289] on button "Next" at bounding box center [432, 282] width 13 height 13
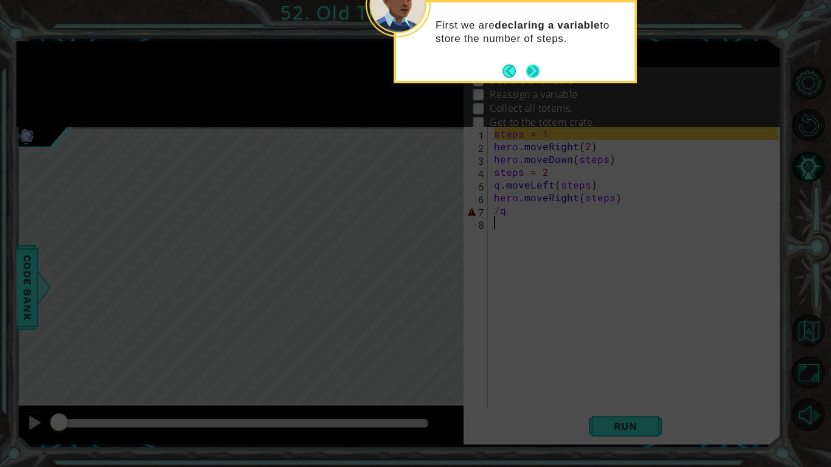
click at [537, 73] on button "Next" at bounding box center [532, 70] width 13 height 13
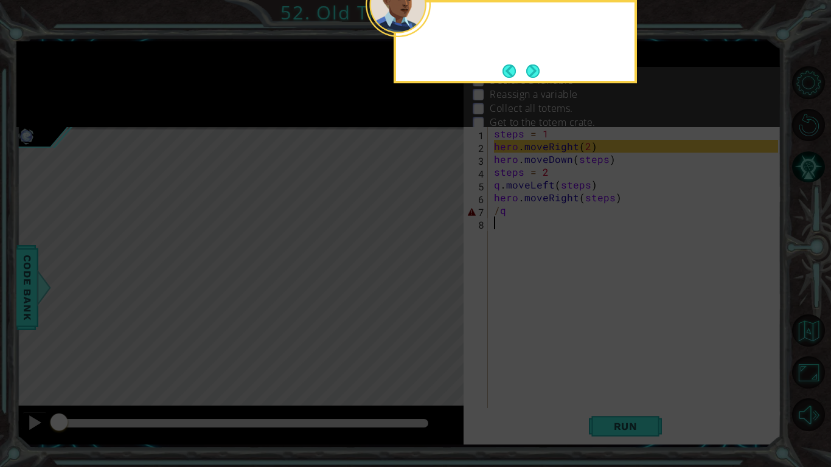
click at [537, 73] on button "Next" at bounding box center [532, 70] width 13 height 13
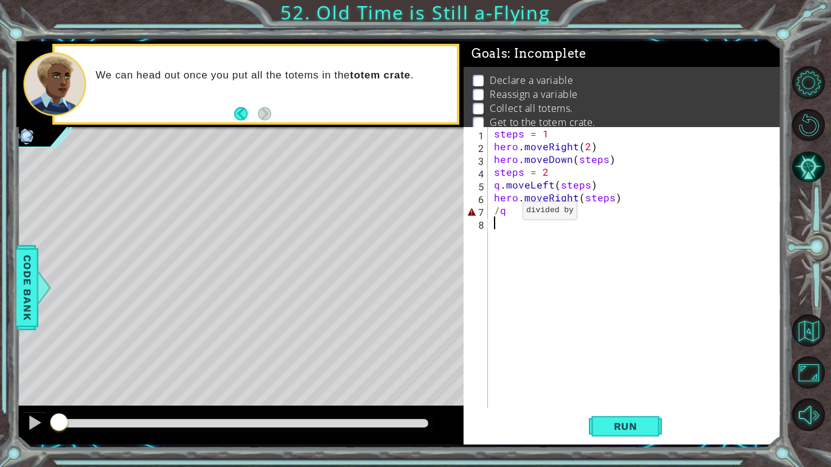
click at [505, 214] on div "steps = 1 hero . moveRight ( 2 ) hero . moveDown ( steps ) steps = 2 q . moveLe…" at bounding box center [637, 280] width 293 height 307
type textarea "/"
click at [501, 189] on div "steps = 1 hero . moveRight ( 2 ) hero . moveDown ( steps ) steps = 2 q . moveLe…" at bounding box center [637, 280] width 293 height 307
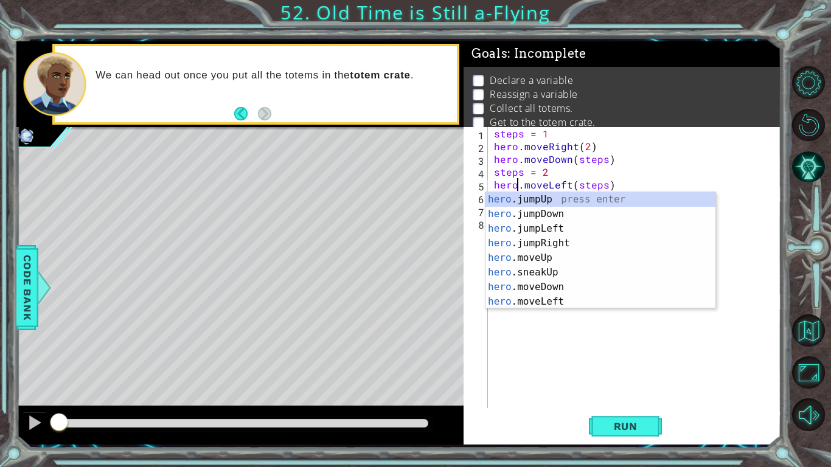
scroll to position [0, 1]
type textarea "hero.moveLeft(steps)"
click at [611, 393] on span "Run" at bounding box center [626, 426] width 48 height 12
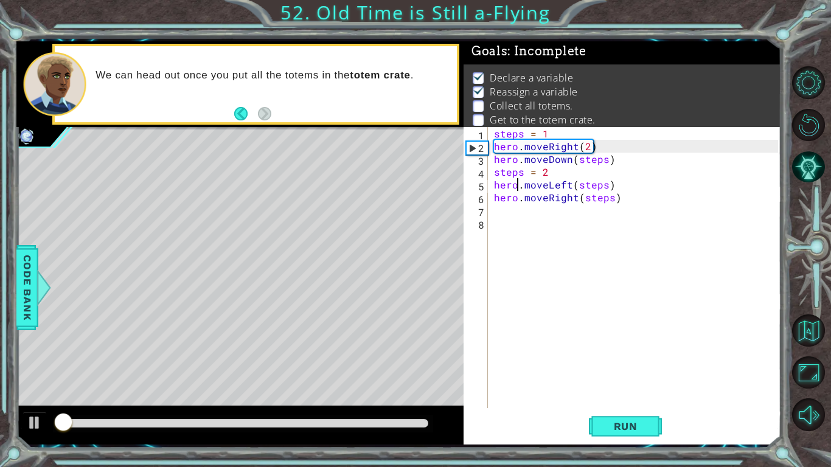
scroll to position [4, 0]
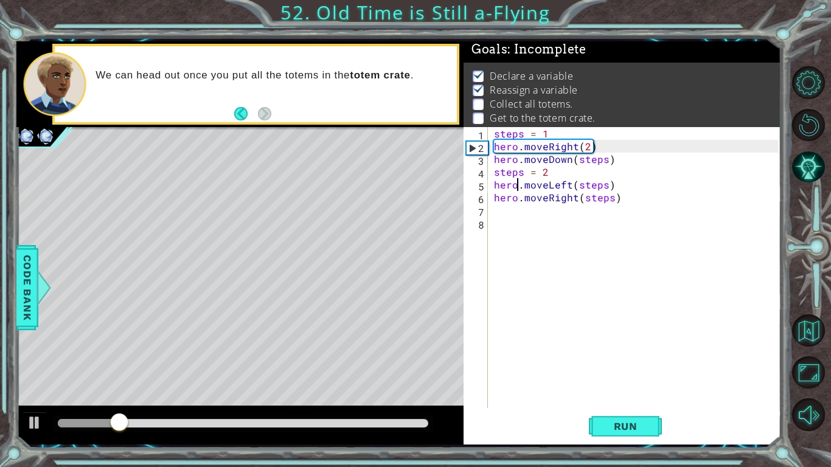
click at [499, 213] on div "steps = 1 hero . moveRight ( 2 ) hero . moveDown ( steps ) steps = 2 hero . mov…" at bounding box center [637, 280] width 293 height 307
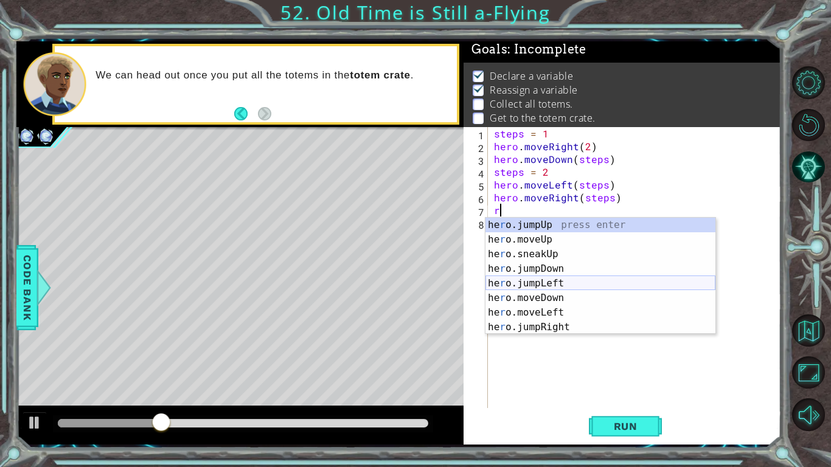
scroll to position [88, 0]
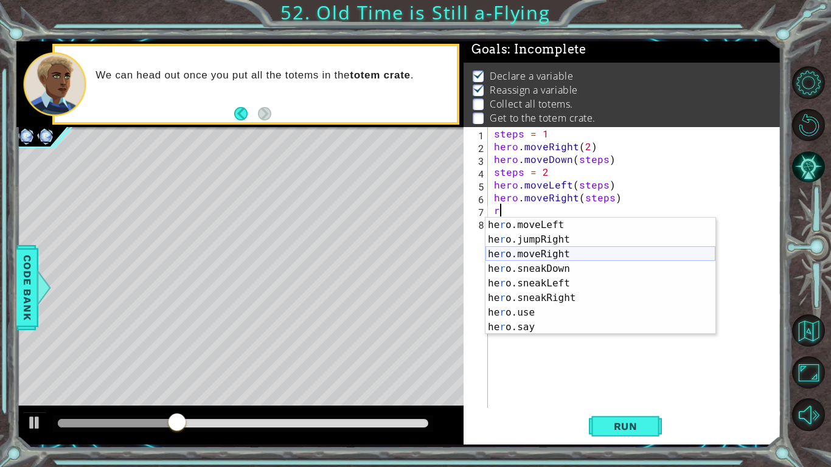
click at [533, 257] on div "he r o.moveLeft press enter he r o.jumpRight press enter he r o.moveRight press…" at bounding box center [600, 291] width 230 height 146
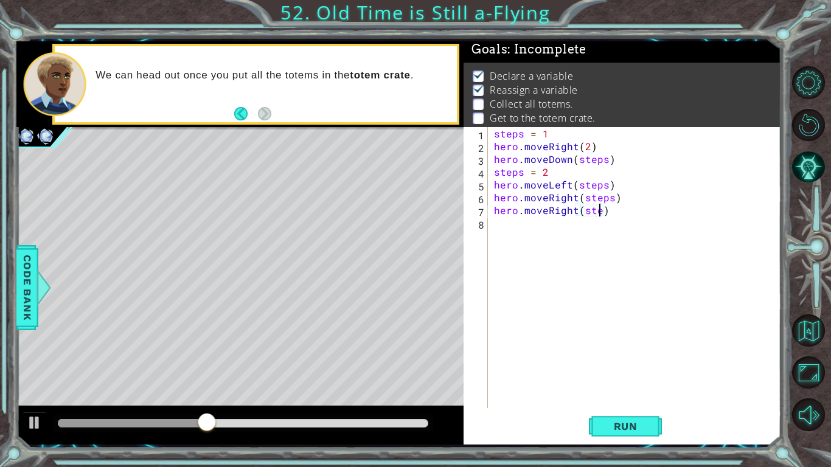
scroll to position [0, 7]
type textarea "hero.moveRight(steps)"
click at [605, 393] on span "Run" at bounding box center [626, 426] width 48 height 12
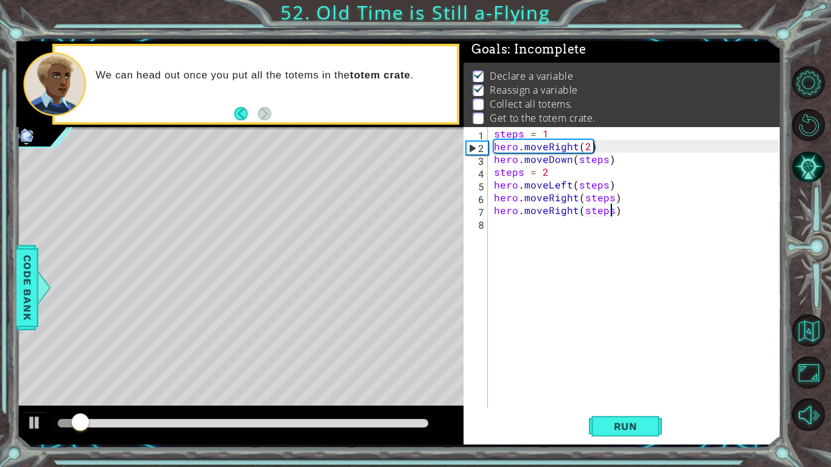
click at [494, 224] on div "steps = 1 hero . moveRight ( 2 ) hero . moveDown ( steps ) steps = 2 hero . mov…" at bounding box center [637, 280] width 293 height 307
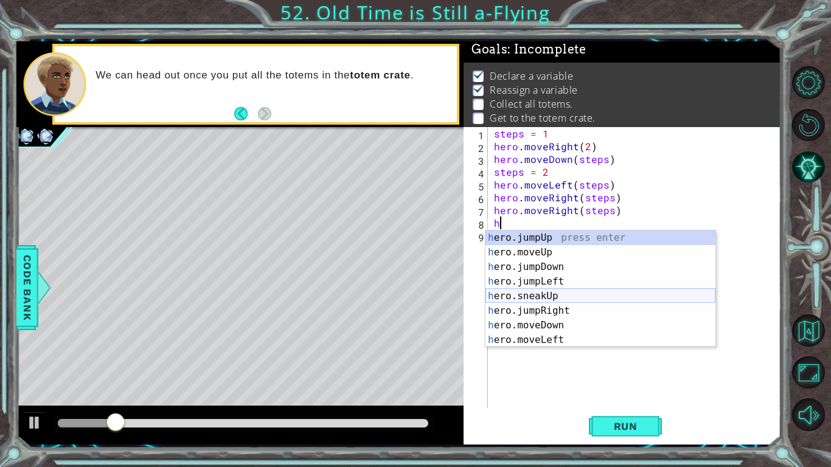
scroll to position [88, 0]
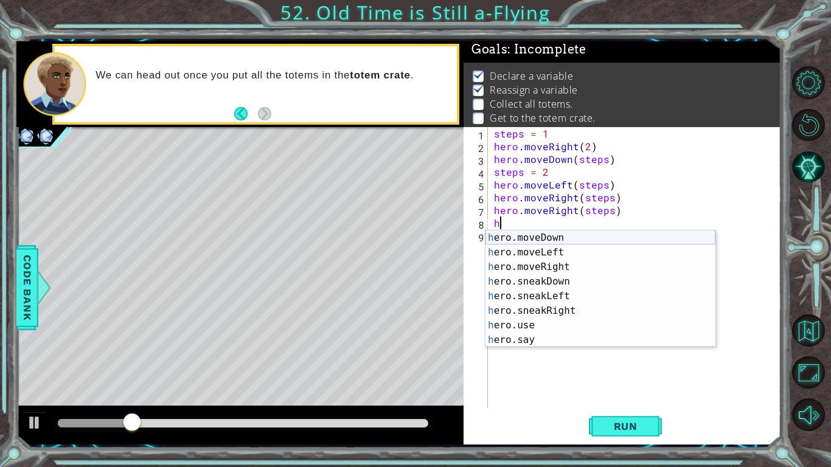
click at [510, 240] on div "h ero.moveDown press enter h ero.moveLeft press enter h ero.moveRight press ent…" at bounding box center [600, 304] width 230 height 146
type textarea "hero.moveDown(1)"
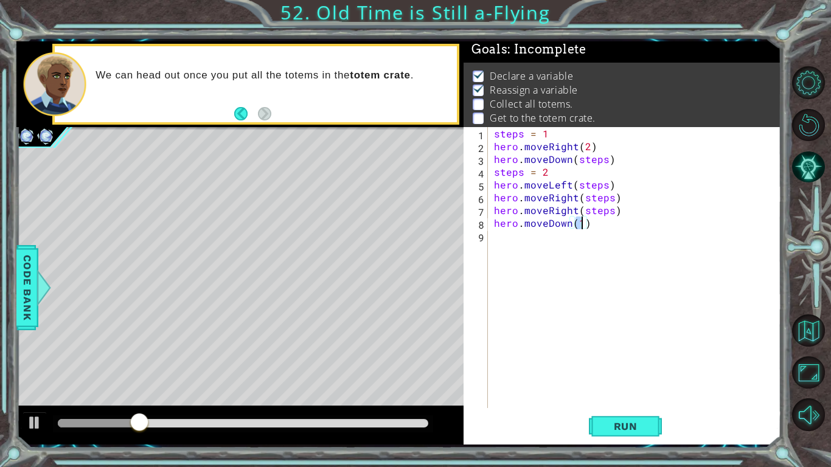
click at [508, 239] on div "steps = 1 hero . moveRight ( 2 ) hero . moveDown ( steps ) steps = 2 hero . mov…" at bounding box center [637, 280] width 293 height 307
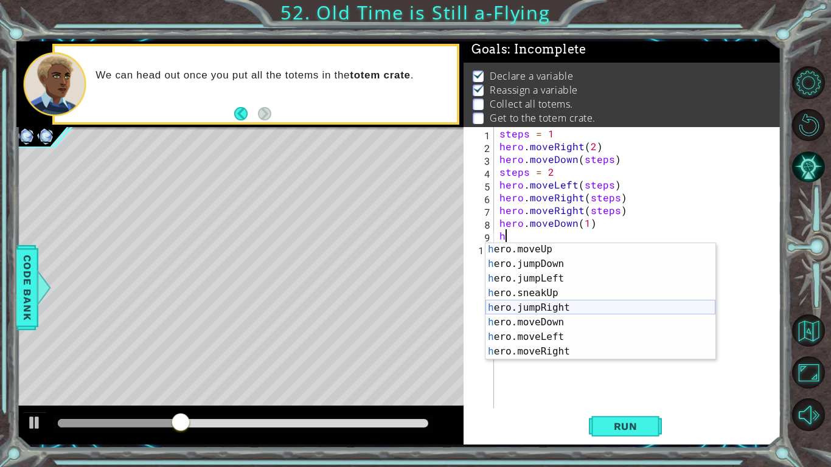
scroll to position [29, 0]
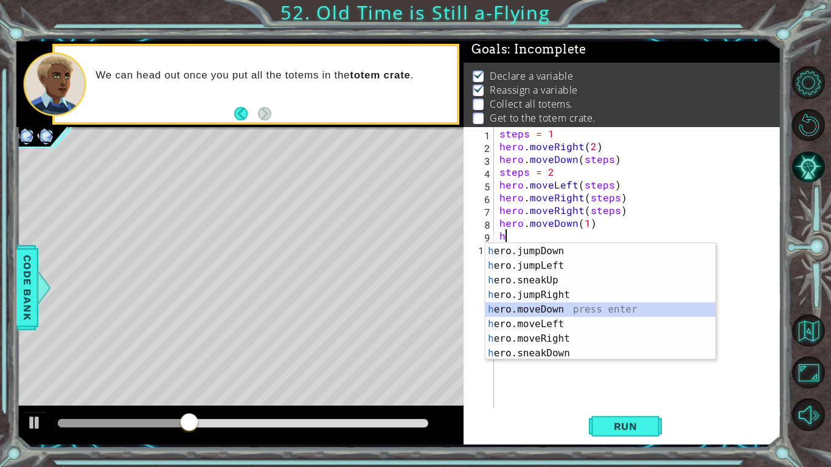
click at [543, 317] on div "h ero.moveUp press enter h ero.jumpDown press enter h ero.jumpLeft press enter …" at bounding box center [600, 302] width 230 height 146
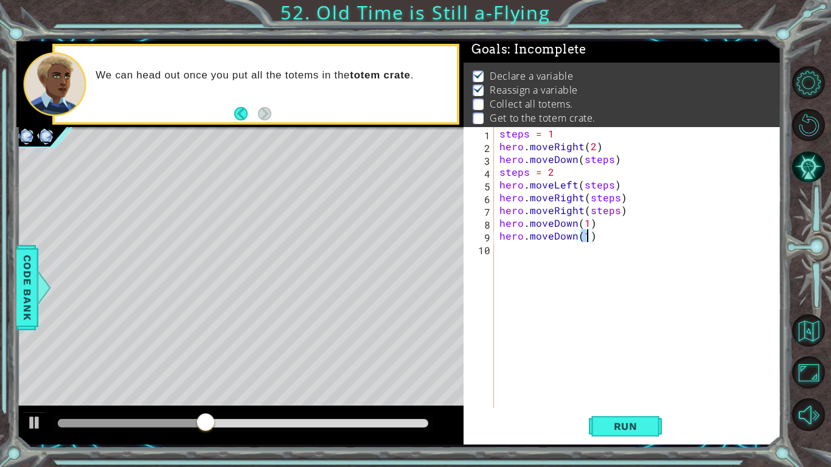
click at [597, 235] on div "steps = 1 hero . moveRight ( 2 ) hero . moveDown ( steps ) steps = 2 hero . mov…" at bounding box center [640, 280] width 287 height 307
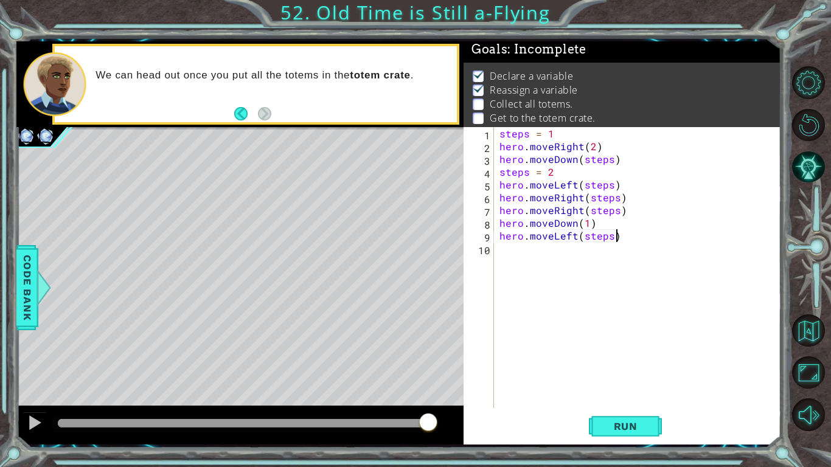
scroll to position [0, 7]
type textarea "hero.moveLeft(steps)"
click at [642, 393] on span "Run" at bounding box center [626, 426] width 48 height 12
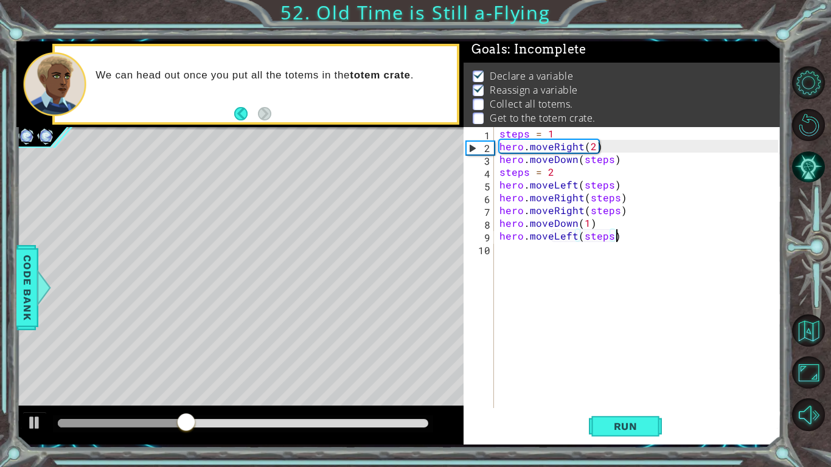
click at [501, 255] on div "steps = 1 hero . moveRight ( 2 ) hero . moveDown ( steps ) steps = 2 hero . mov…" at bounding box center [640, 280] width 287 height 307
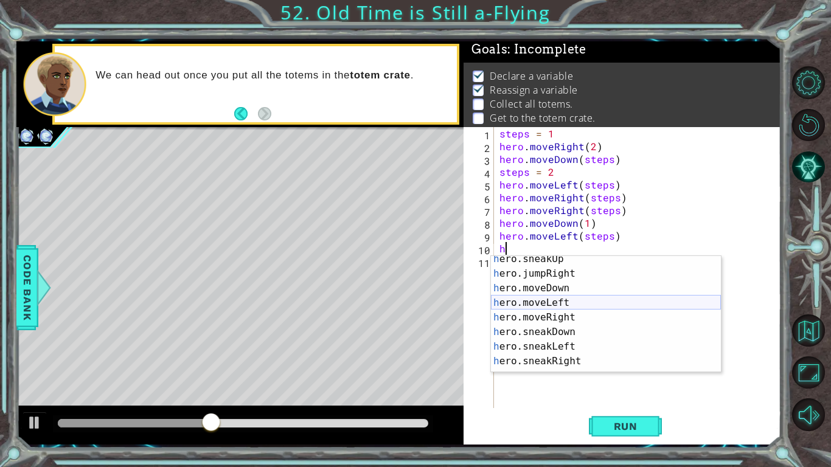
scroll to position [63, 0]
click at [521, 304] on div "h ero.sneakUp press enter h ero.jumpRight press enter h ero.moveDown press ente…" at bounding box center [606, 325] width 230 height 146
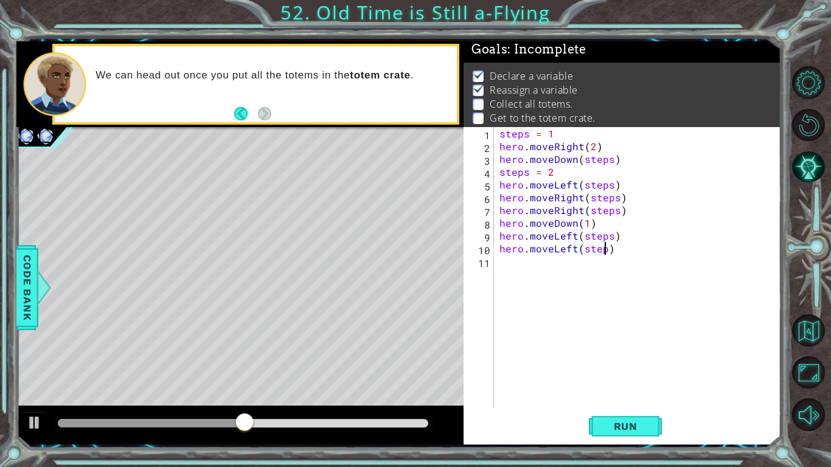
type textarea "hero.moveLeft(steps)"
click at [519, 260] on div "steps = 1 hero . moveRight ( 2 ) hero . moveDown ( steps ) steps = 2 hero . mov…" at bounding box center [640, 280] width 287 height 307
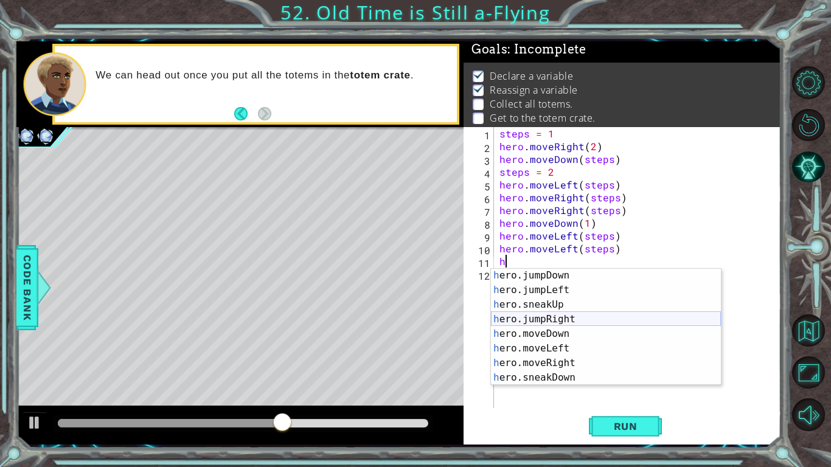
scroll to position [44, 0]
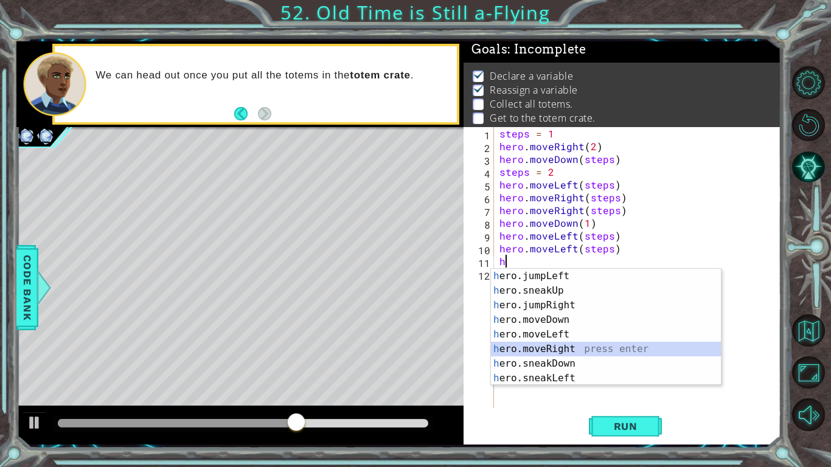
click at [522, 344] on div "h ero.jumpLeft press enter h ero.sneakUp press enter h ero.jumpRight press ente…" at bounding box center [606, 342] width 230 height 146
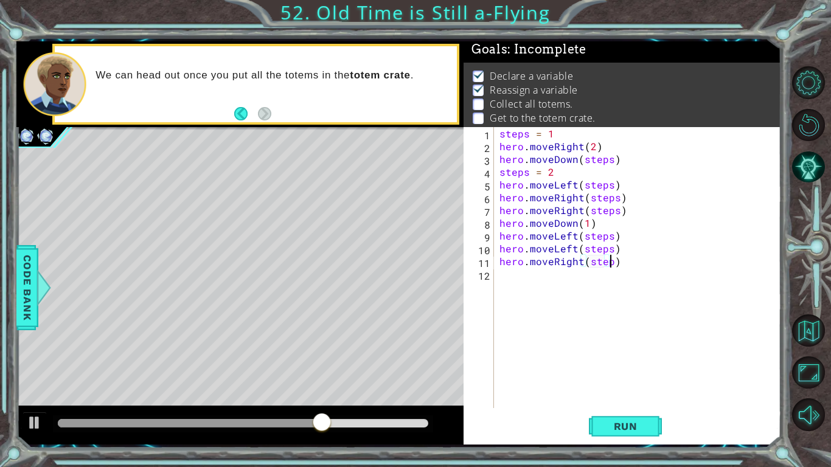
scroll to position [0, 7]
type textarea "hero.moveRight(steps)"
click at [508, 282] on div "steps = 1 hero . moveRight ( 2 ) hero . moveDown ( steps ) steps = 2 hero . mov…" at bounding box center [640, 280] width 287 height 307
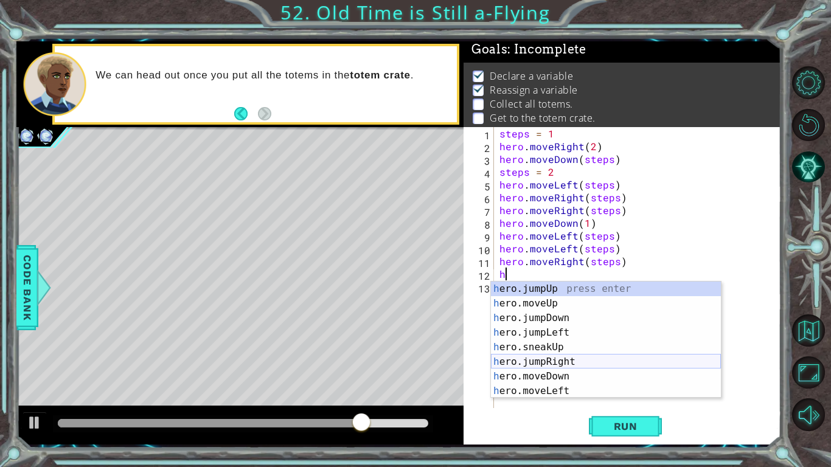
scroll to position [49, 0]
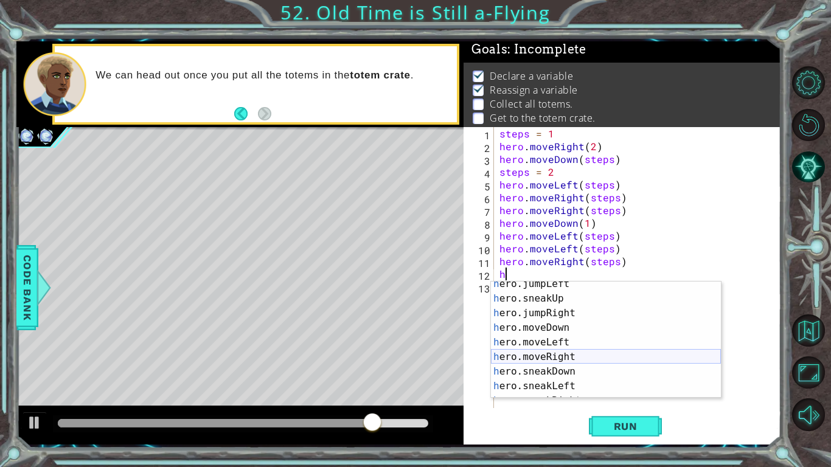
click at [532, 353] on div "h ero.jumpLeft press enter h ero.sneakUp press enter h ero.jumpRight press ente…" at bounding box center [606, 350] width 230 height 146
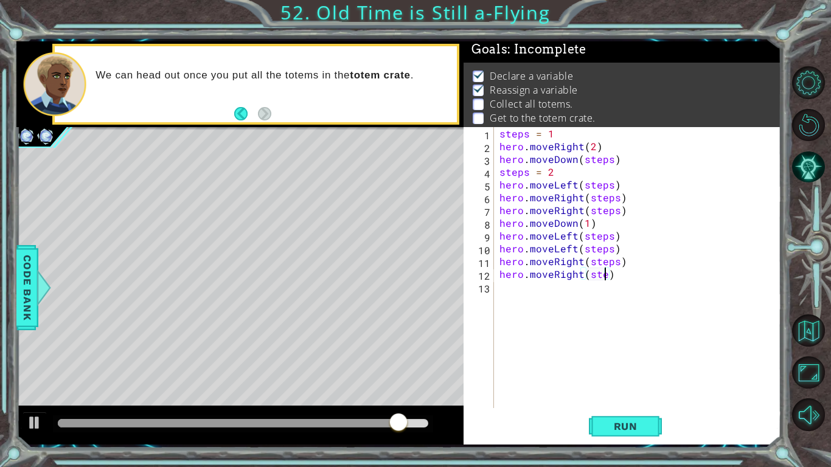
scroll to position [0, 7]
type textarea "hero.moveRight(steps)"
click at [522, 294] on div "steps = 1 hero . moveRight ( 2 ) hero . moveDown ( steps ) steps = 2 hero . mov…" at bounding box center [640, 280] width 287 height 307
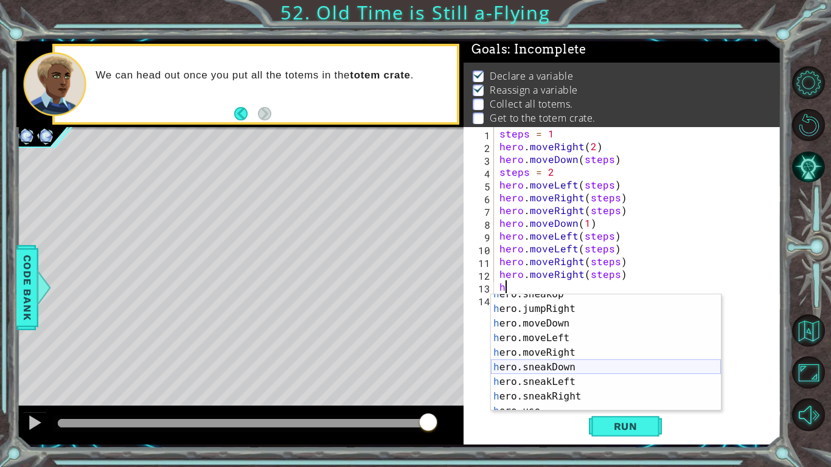
scroll to position [68, 0]
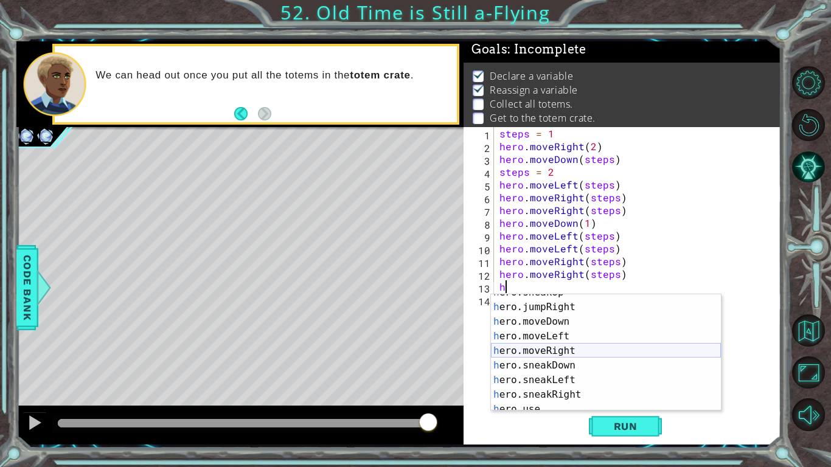
click at [521, 353] on div "h ero.sneakUp press enter h ero.jumpRight press enter h ero.moveDown press ente…" at bounding box center [606, 358] width 230 height 146
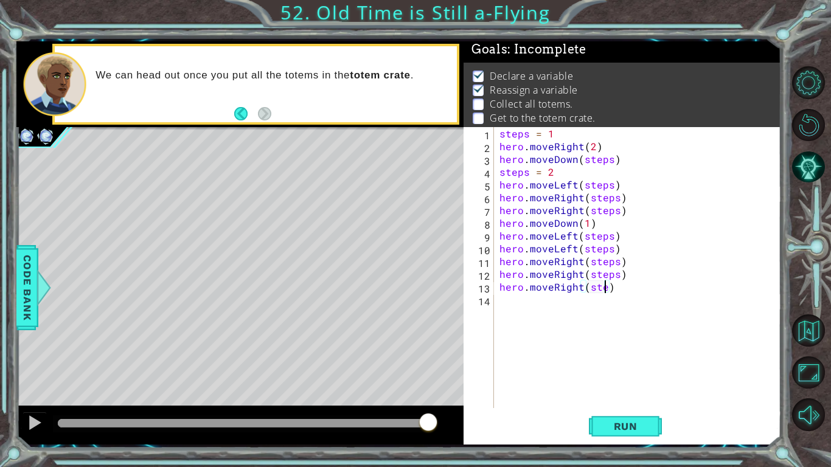
scroll to position [0, 7]
type textarea "hero.moveRight(steps)"
click at [501, 302] on div "steps = 1 hero . moveRight ( 2 ) hero . moveDown ( steps ) steps = 2 hero . mov…" at bounding box center [640, 280] width 287 height 307
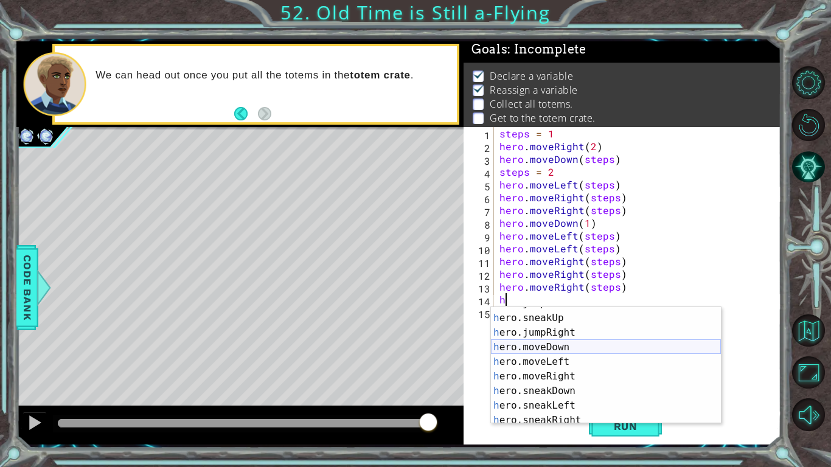
scroll to position [55, 0]
click at [552, 346] on div "h ero.jumpLeft press enter h ero.sneakUp press enter h ero.jumpRight press ente…" at bounding box center [606, 369] width 230 height 146
type textarea "hero.moveDown(1)"
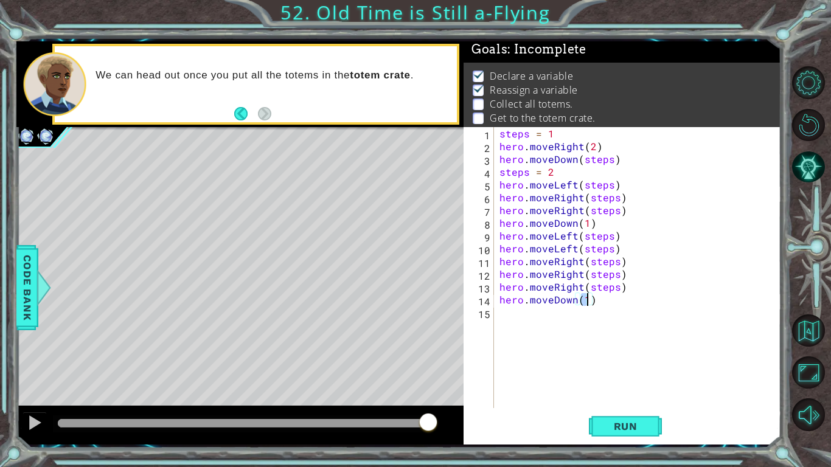
click at [507, 314] on div "steps = 1 hero . moveRight ( 2 ) hero . moveDown ( steps ) steps = 2 hero . mov…" at bounding box center [640, 280] width 287 height 307
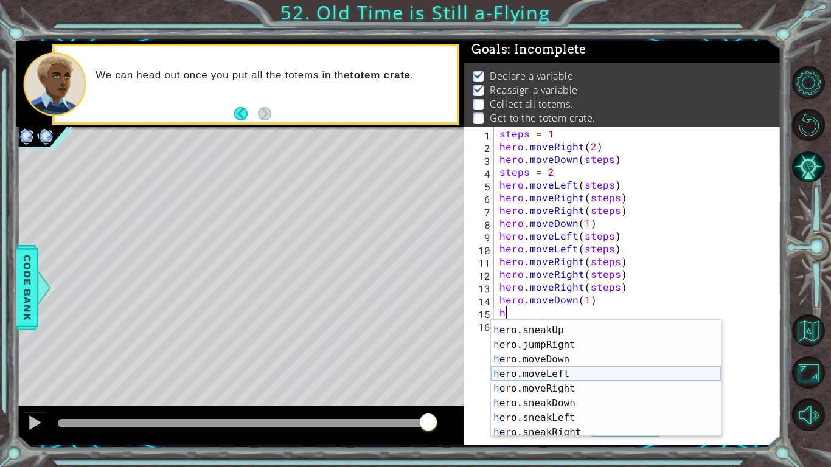
scroll to position [57, 0]
click at [557, 375] on div "h ero.jumpLeft press enter h ero.sneakUp press enter h ero.jumpRight press ente…" at bounding box center [606, 381] width 230 height 146
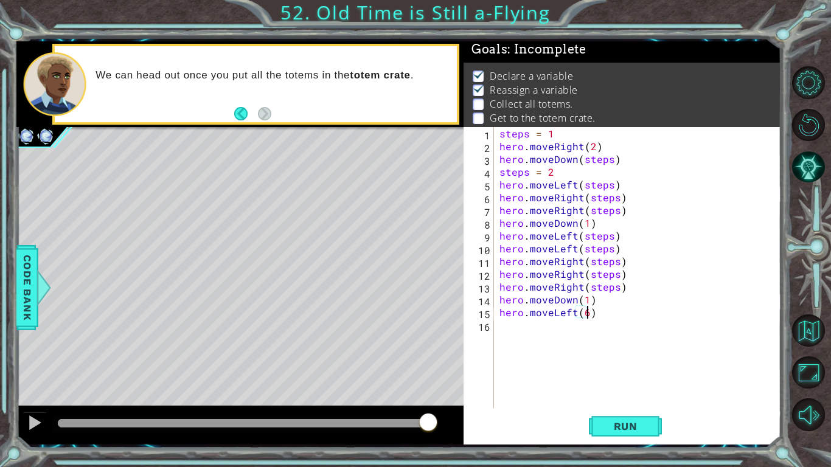
scroll to position [0, 5]
type textarea "hero.moveLeft(6)"
click at [611, 393] on span "Run" at bounding box center [626, 426] width 48 height 12
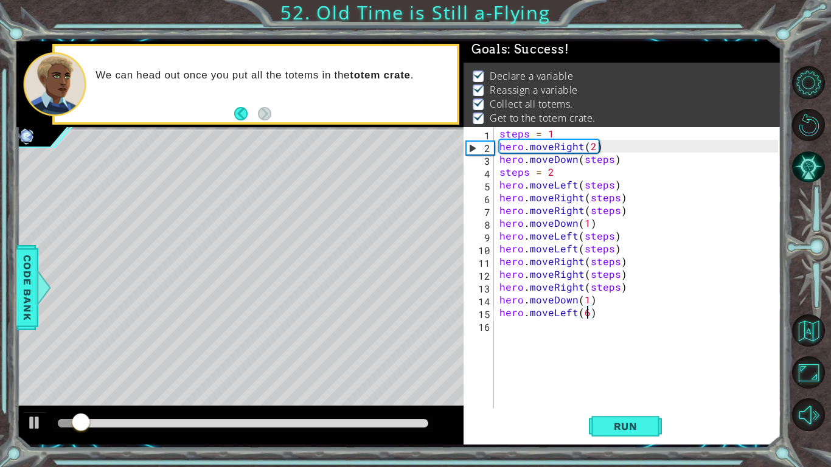
click at [421, 393] on div at bounding box center [243, 423] width 370 height 9
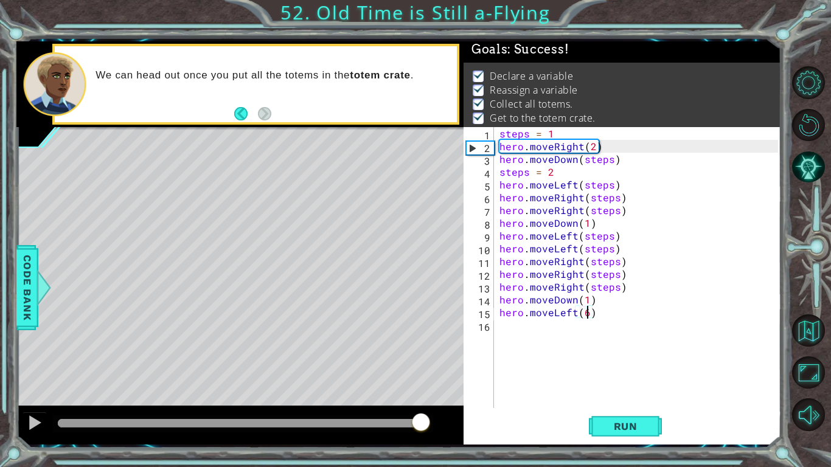
click at [0, 393] on div "1 ההההההההההההההההההההההההההההההההההההההההההההההההההההההההההההההההההההההההההההה…" at bounding box center [415, 233] width 831 height 467
click at [29, 393] on div at bounding box center [35, 423] width 16 height 16
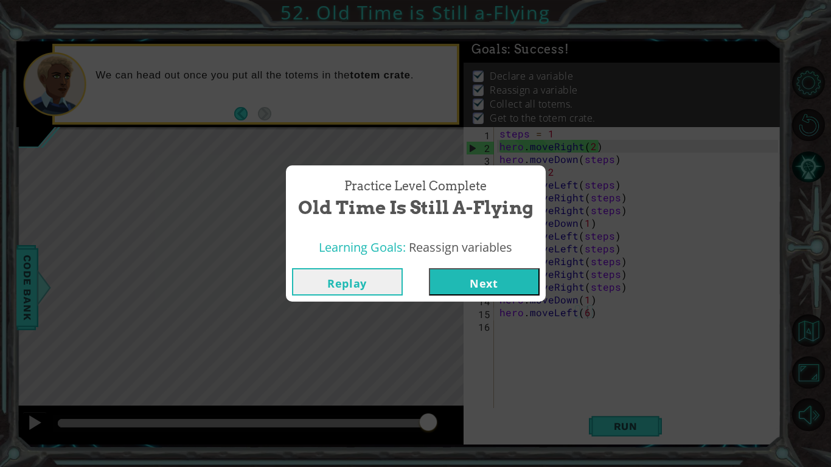
click at [487, 284] on button "Next" at bounding box center [484, 281] width 111 height 27
